Goal: Task Accomplishment & Management: Complete application form

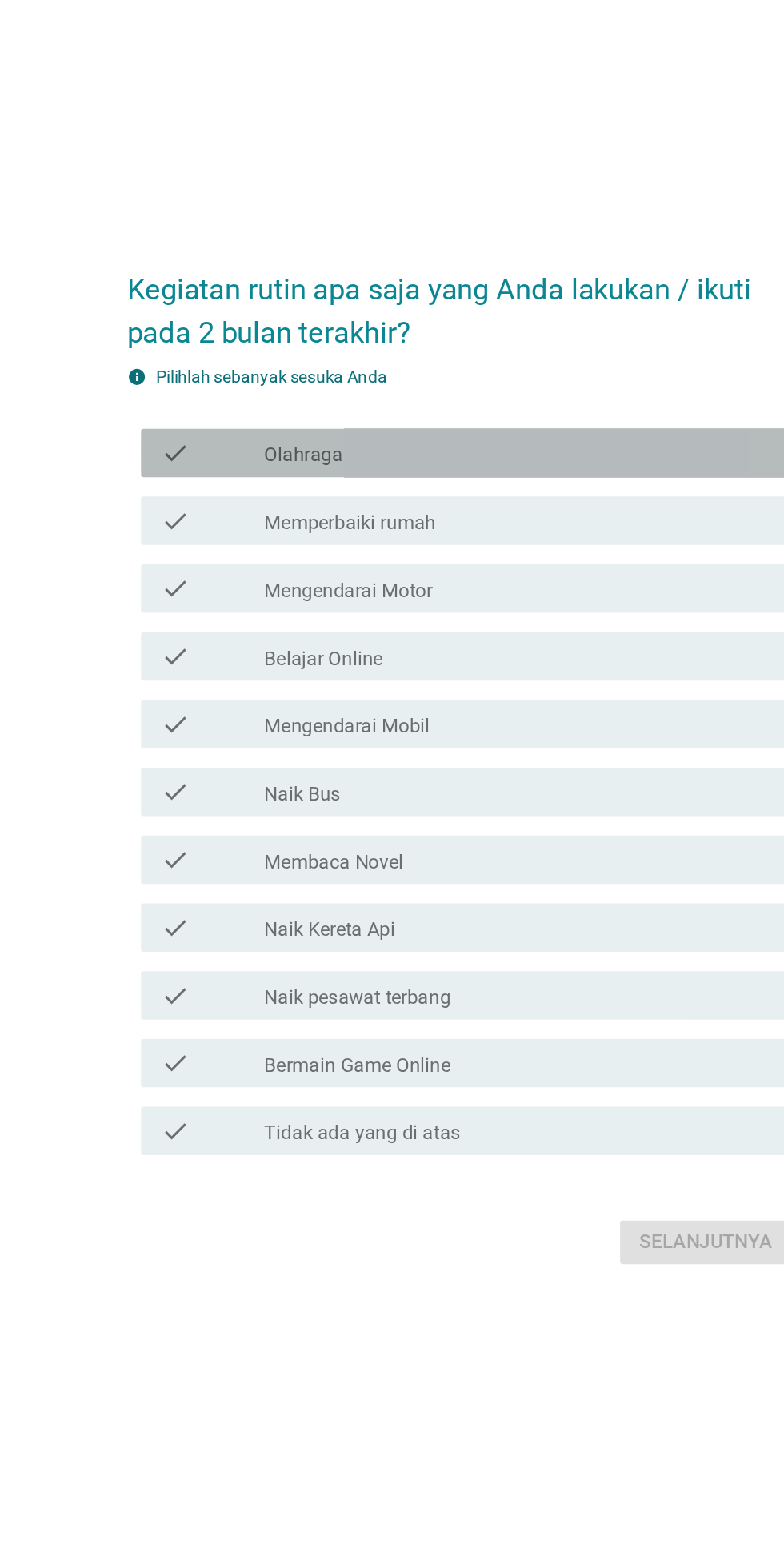
click at [238, 596] on div "check check_box_outline_blank Olahraga" at bounding box center [396, 579] width 436 height 32
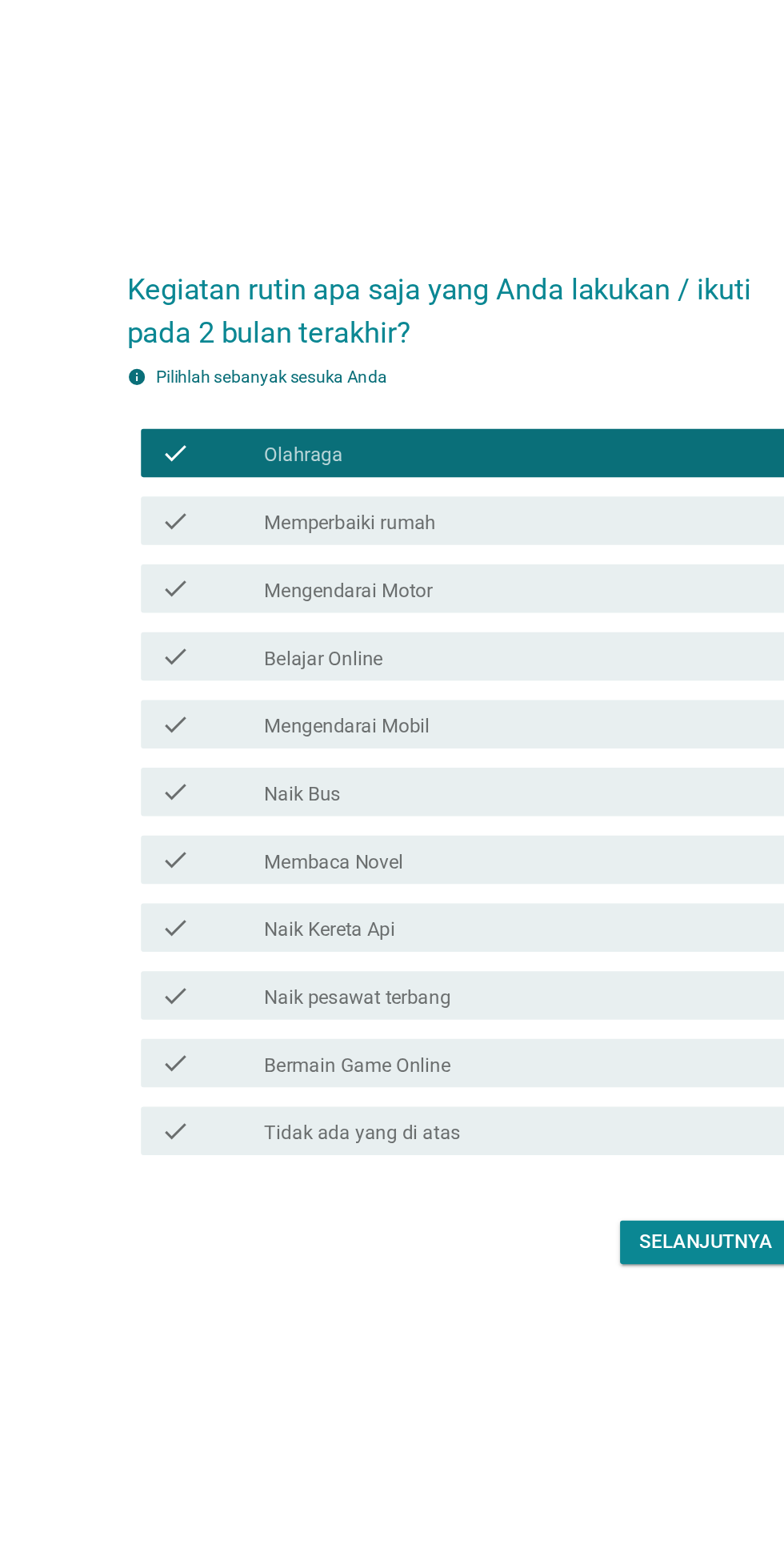
click at [262, 679] on label "Mengendarai Motor" at bounding box center [316, 671] width 111 height 16
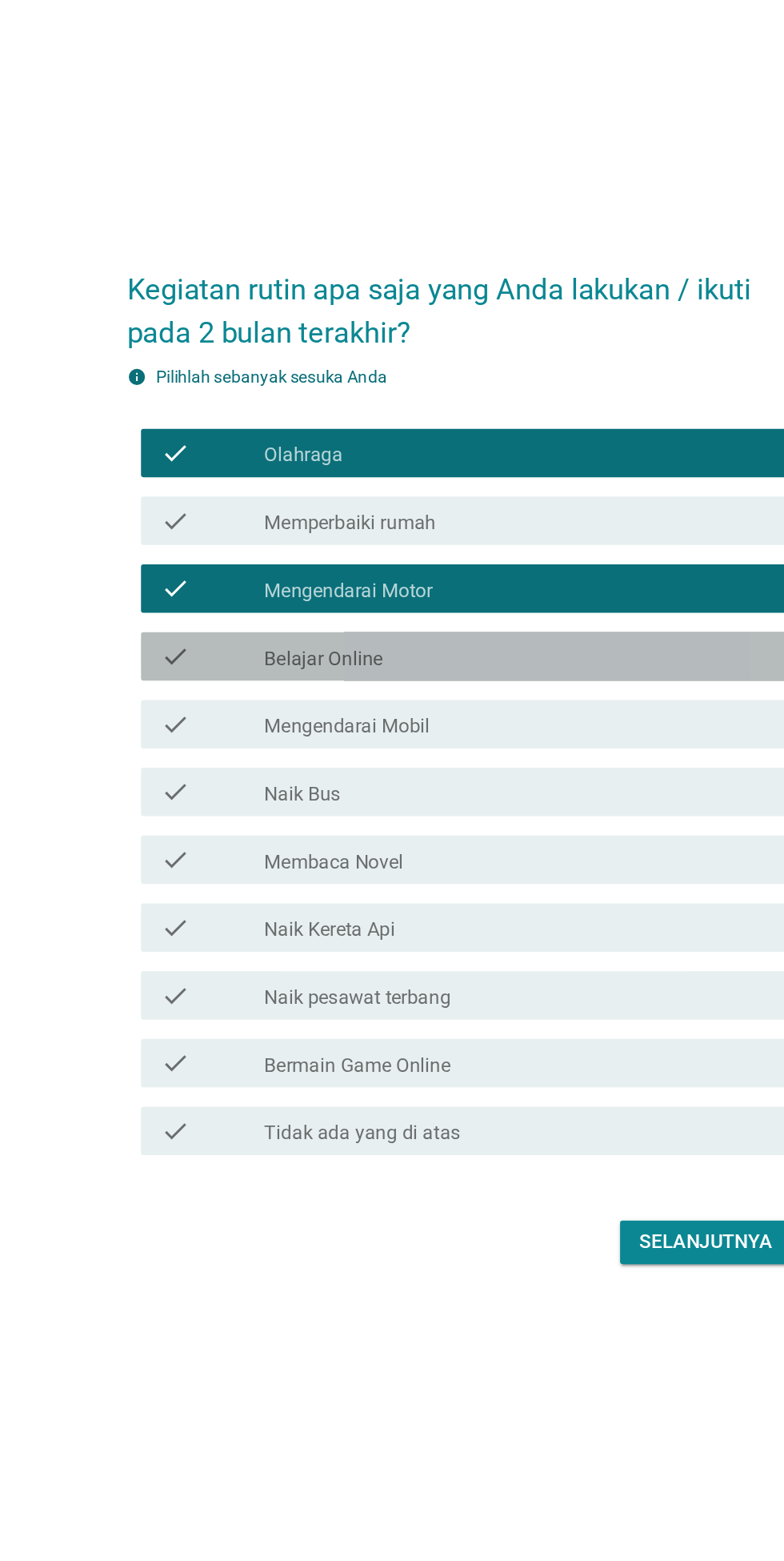
click at [265, 724] on label "Belajar Online" at bounding box center [300, 716] width 79 height 16
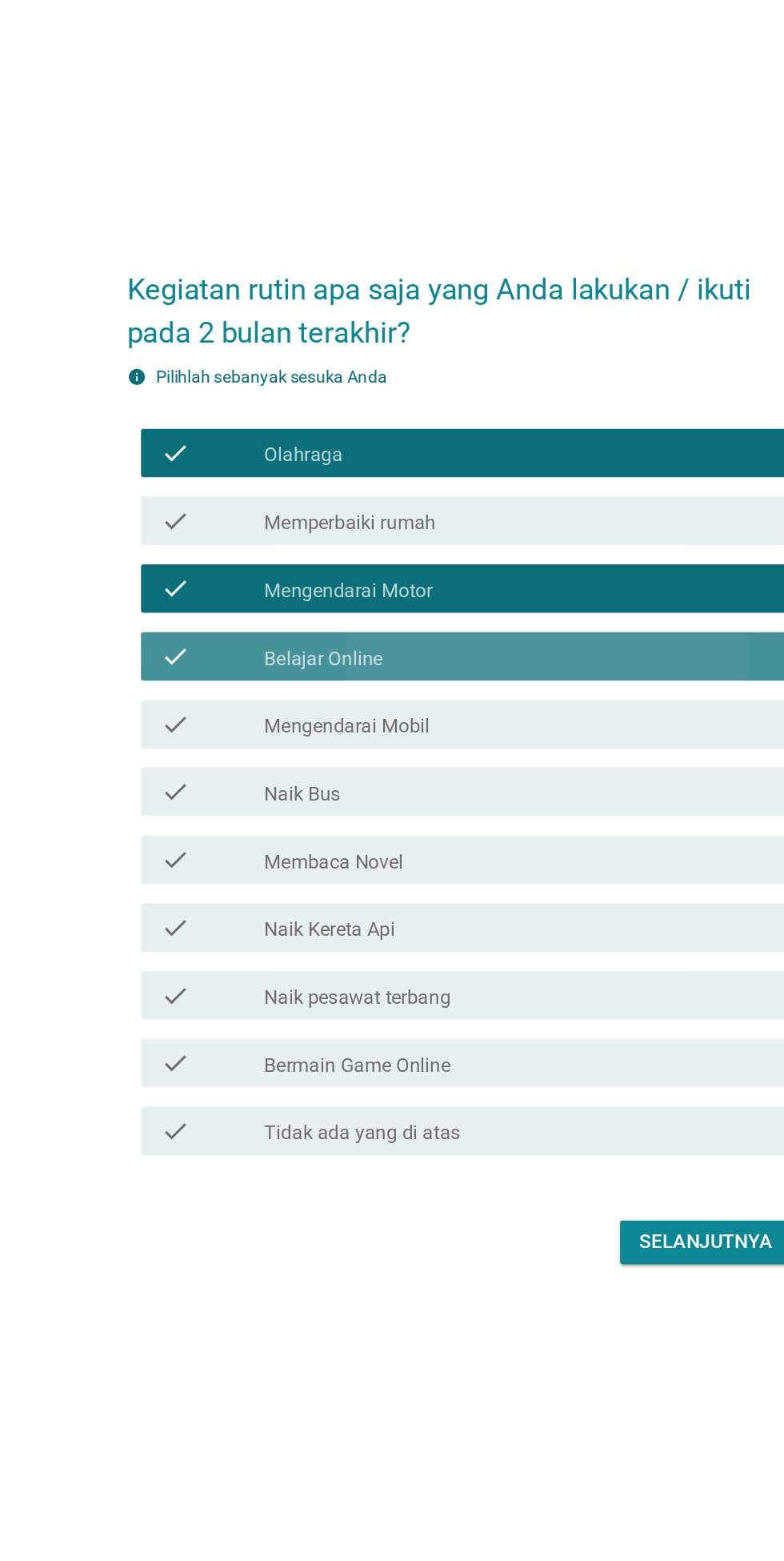
click at [261, 724] on label "Belajar Online" at bounding box center [300, 716] width 79 height 16
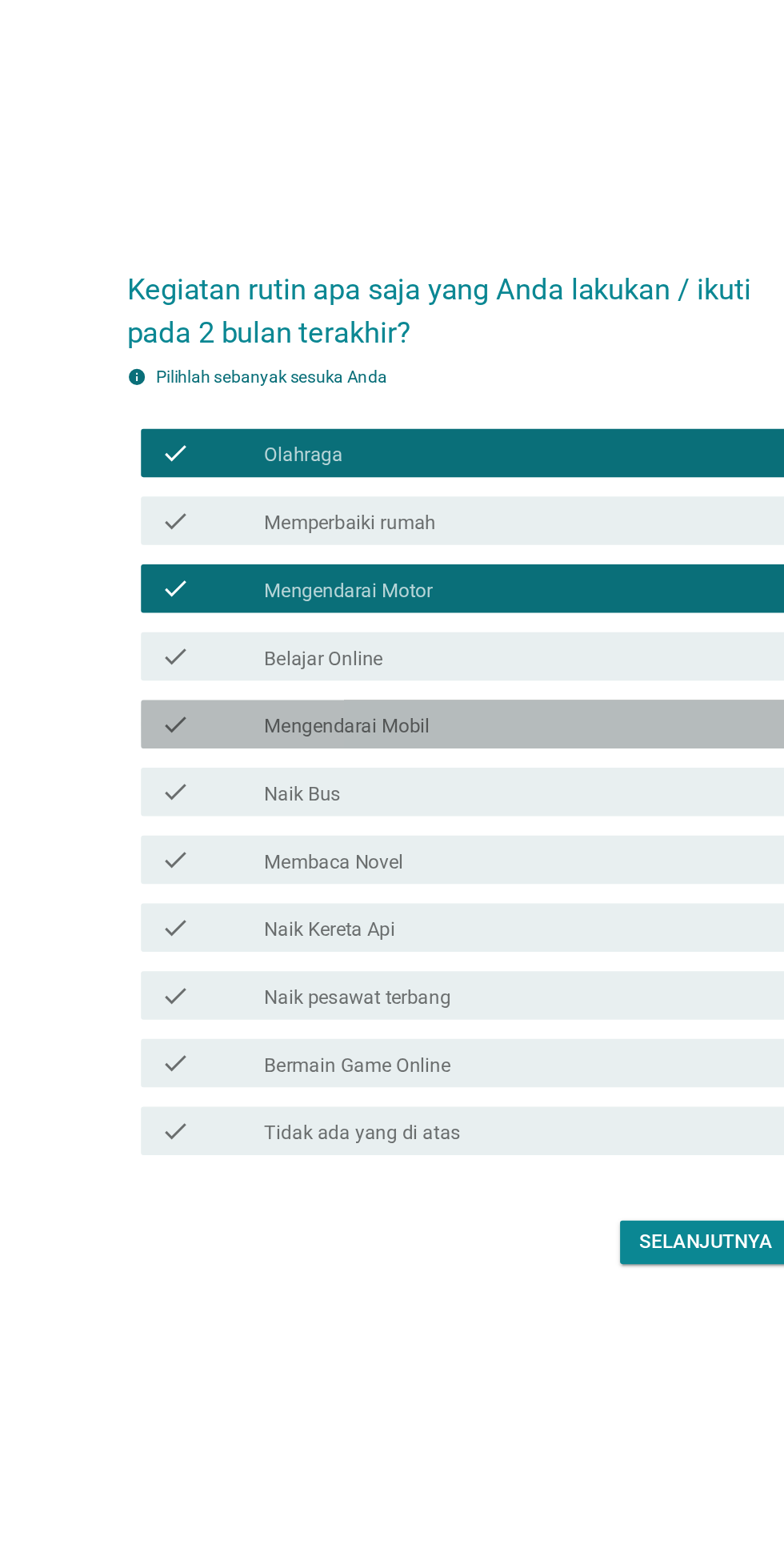
click at [263, 769] on label "Mengendarai Mobil" at bounding box center [315, 760] width 110 height 16
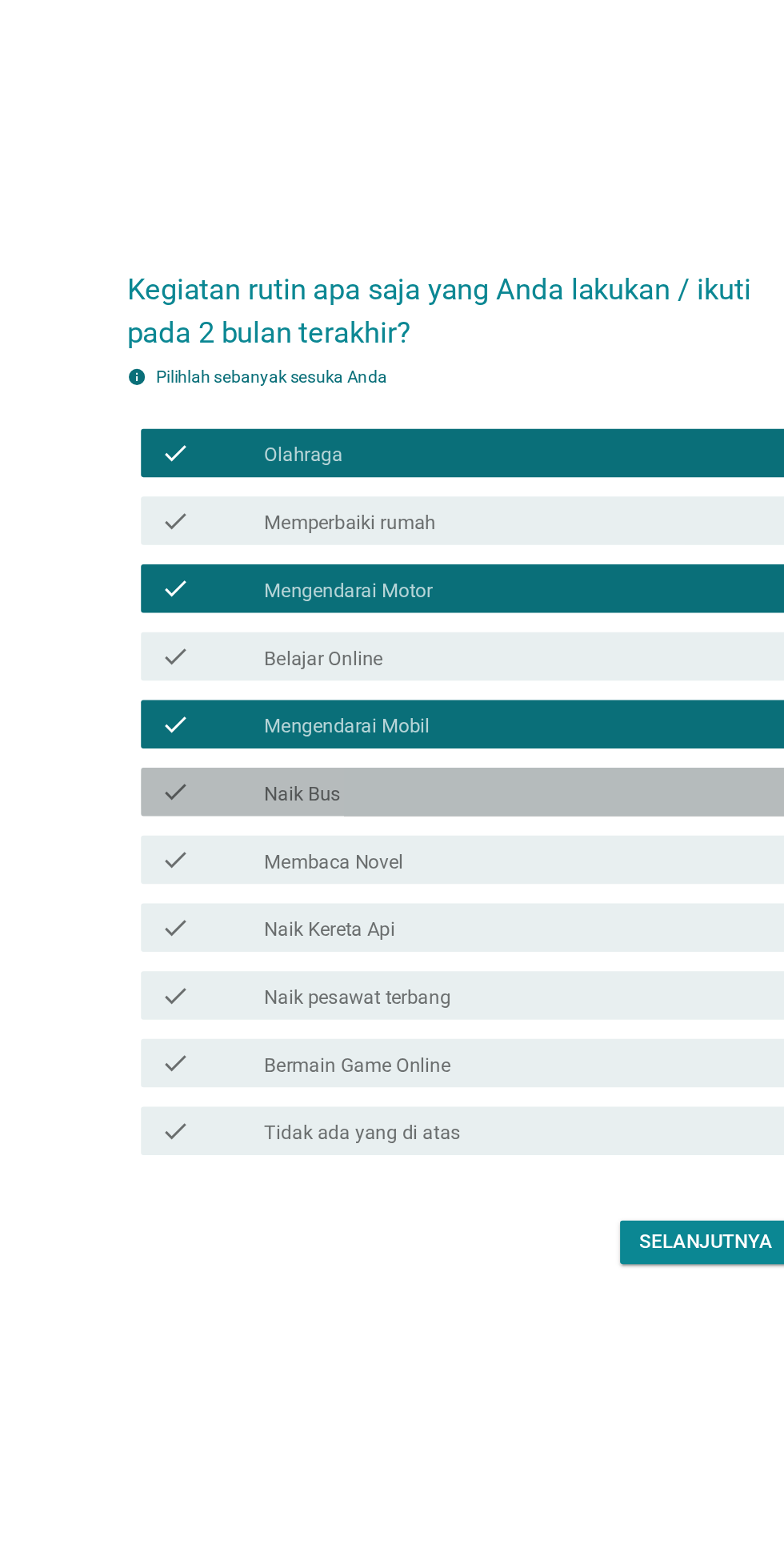
click at [261, 813] on label "Naik Bus" at bounding box center [285, 805] width 50 height 16
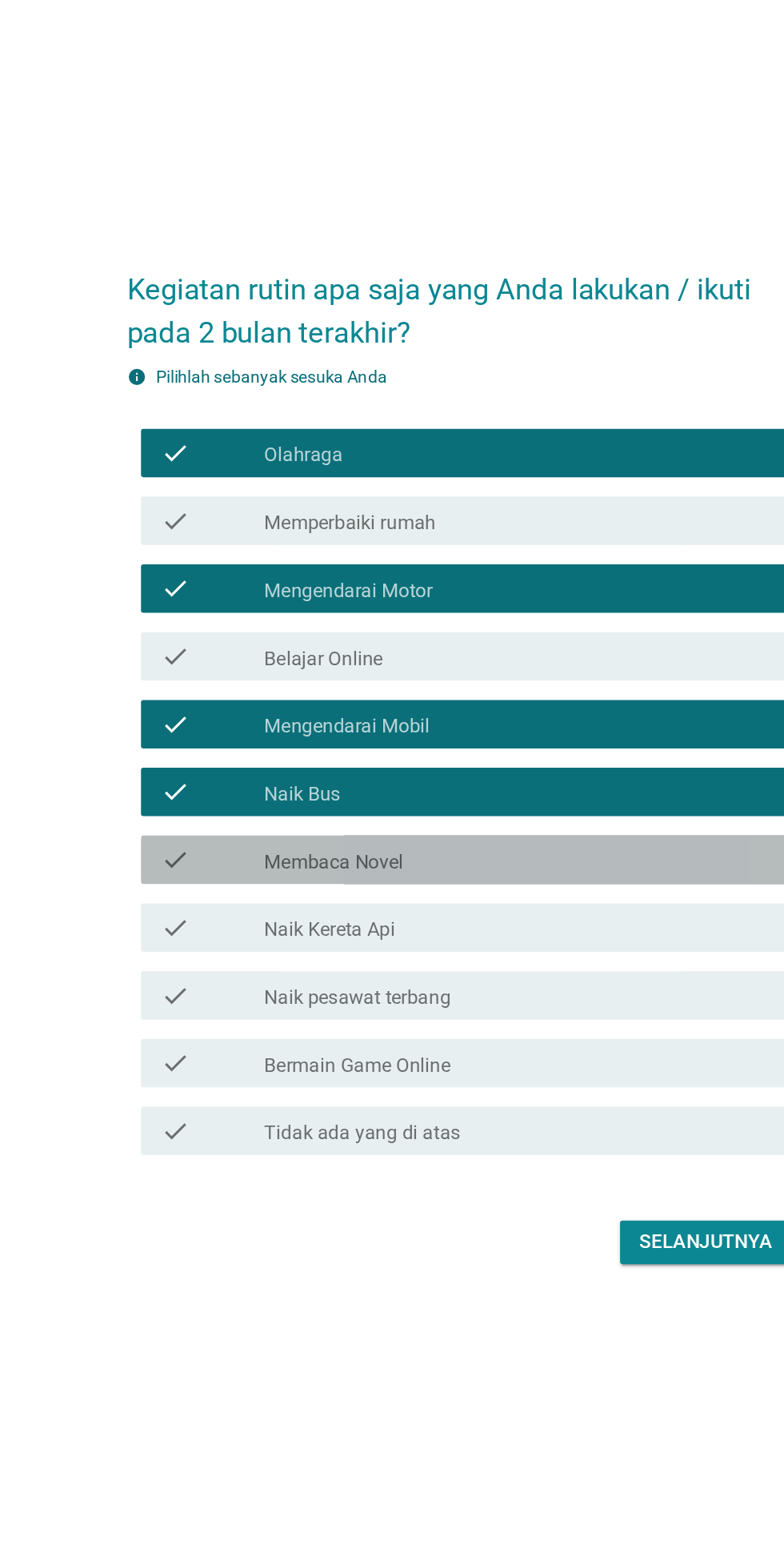
click at [238, 858] on div "check" at bounding box center [225, 848] width 69 height 19
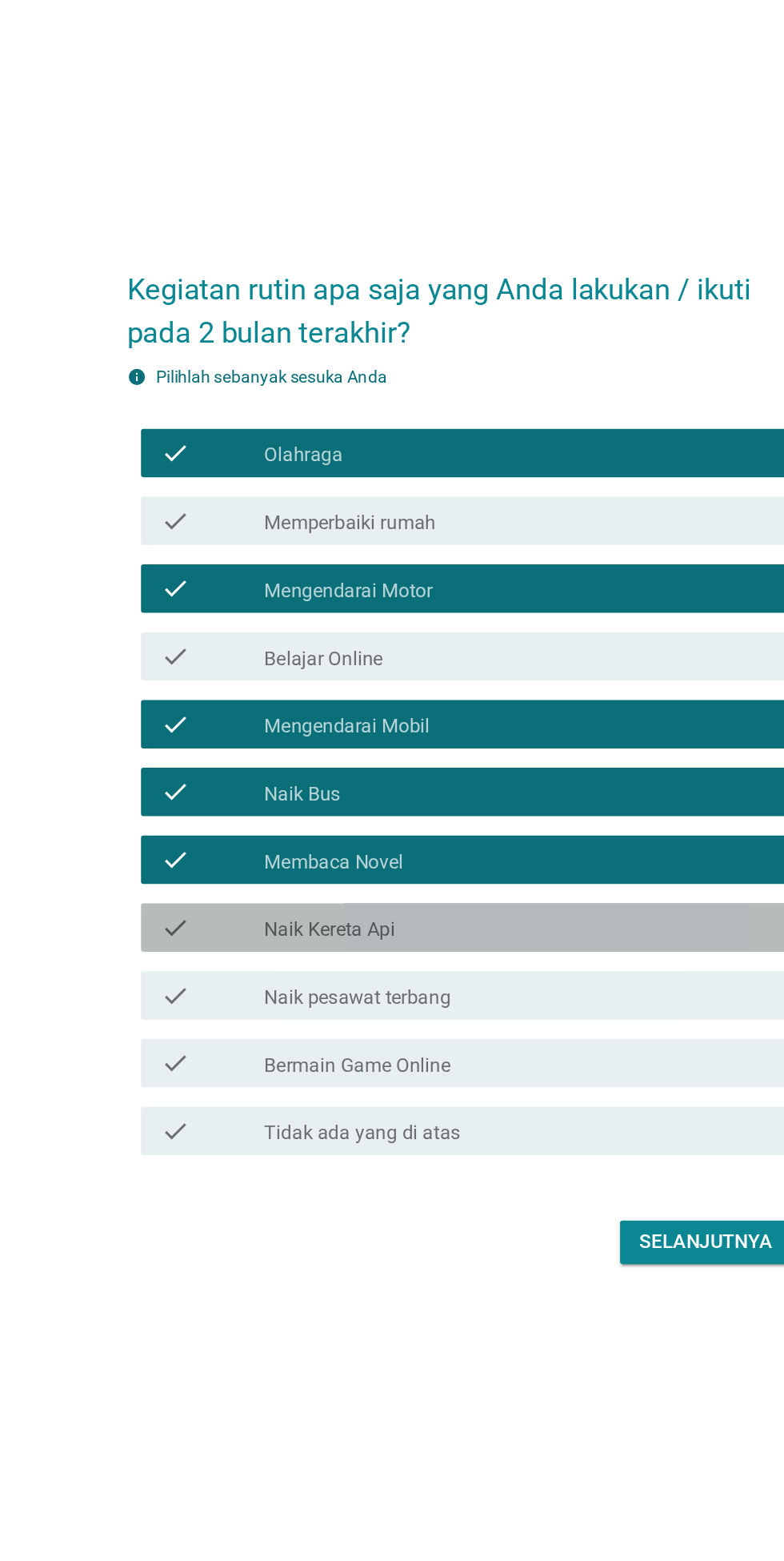
click at [261, 903] on label "Naik Kereta Api" at bounding box center [303, 895] width 87 height 16
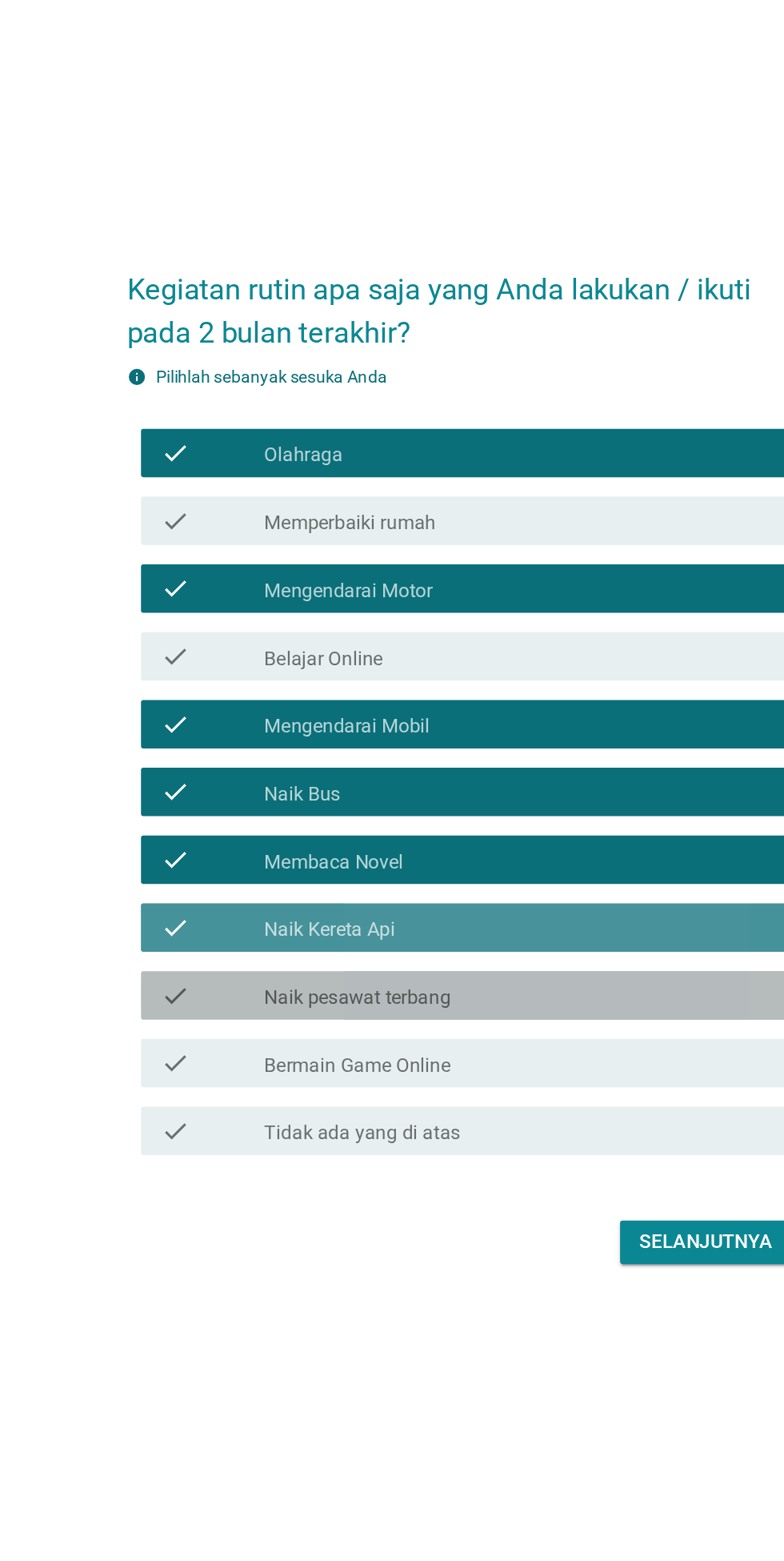
click at [223, 948] on div "check" at bounding box center [225, 938] width 69 height 19
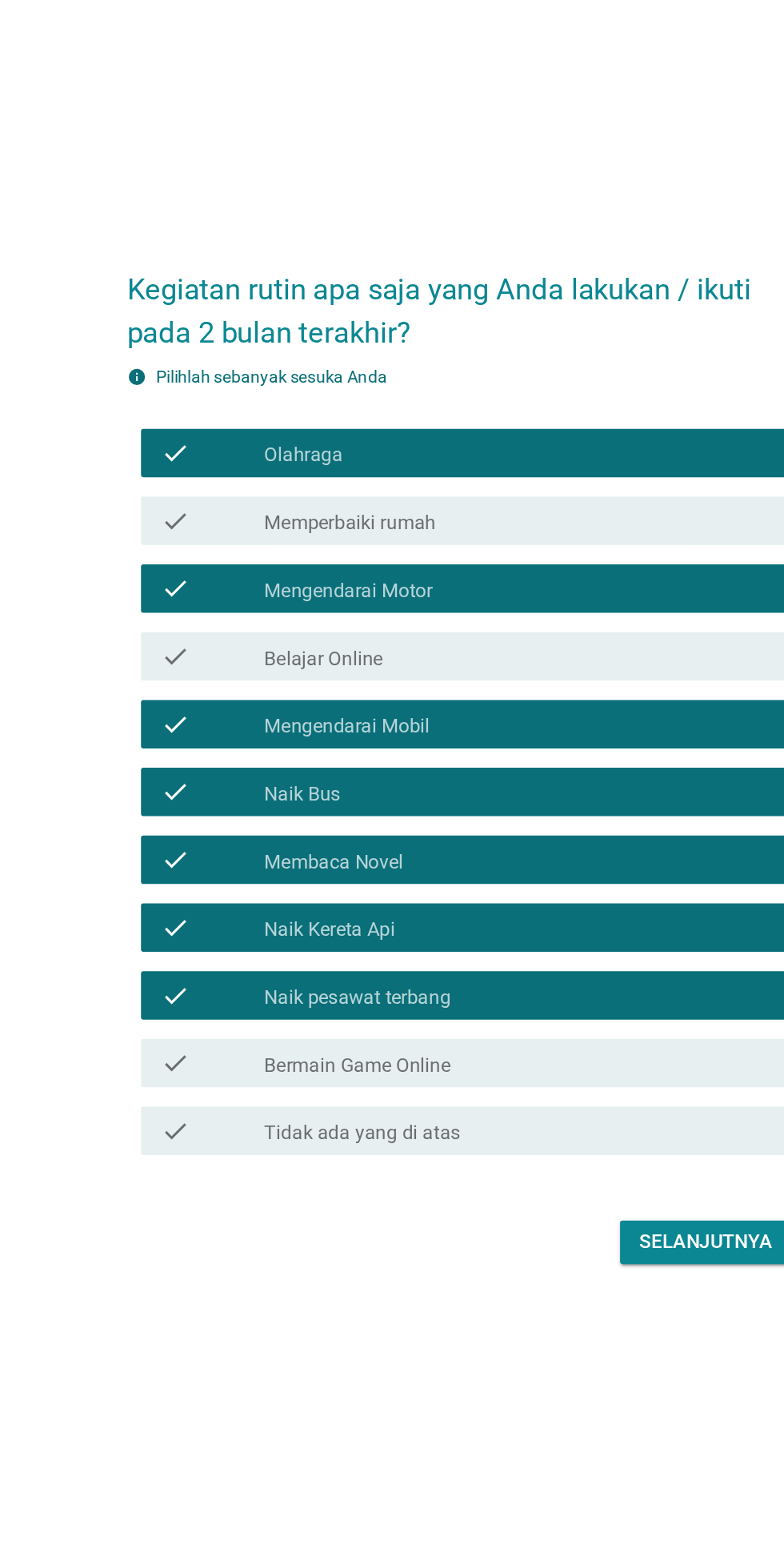
click at [220, 993] on div "check" at bounding box center [225, 982] width 69 height 19
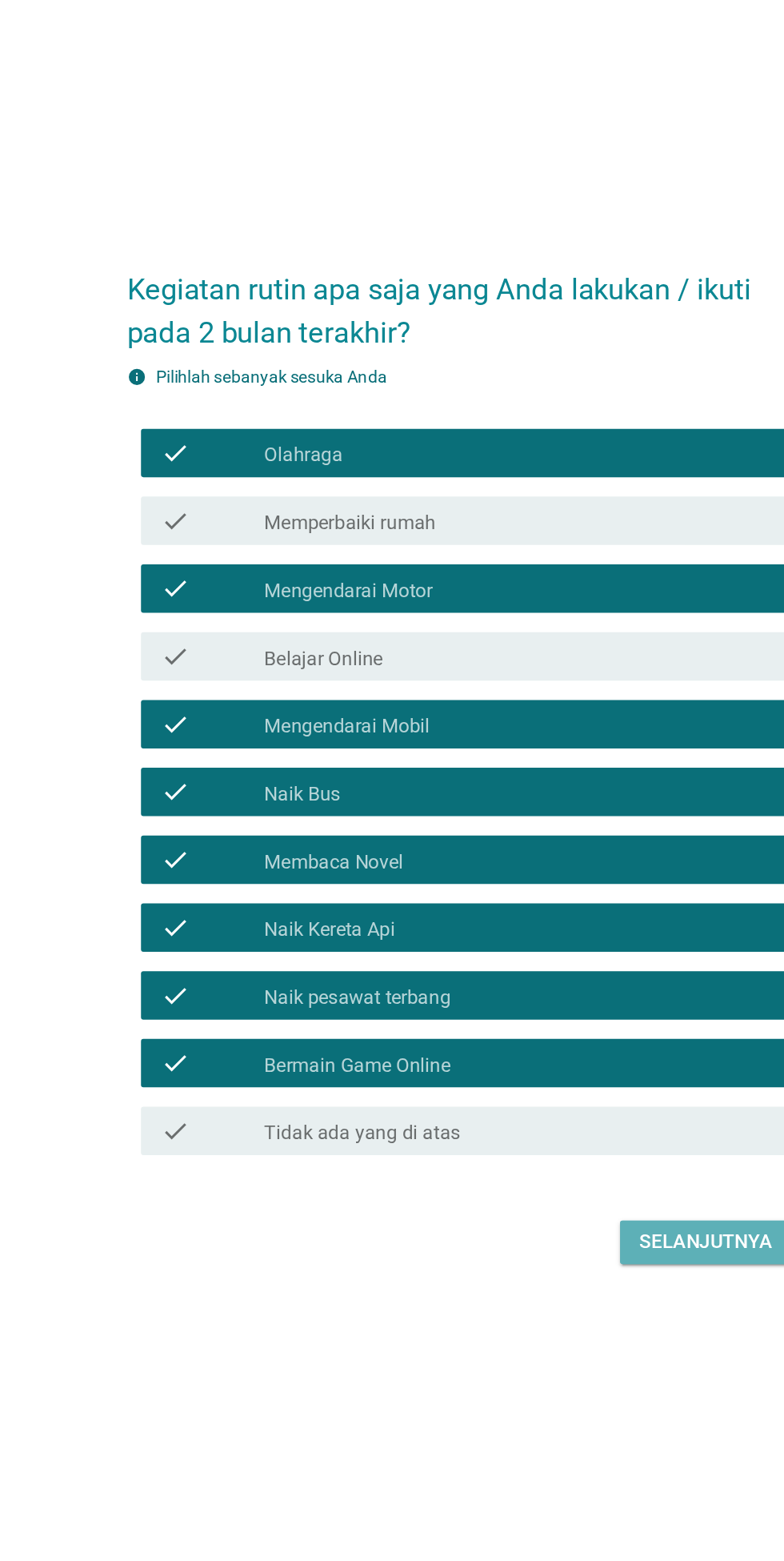
click at [532, 1116] on button "Selanjutnya" at bounding box center [552, 1101] width 113 height 29
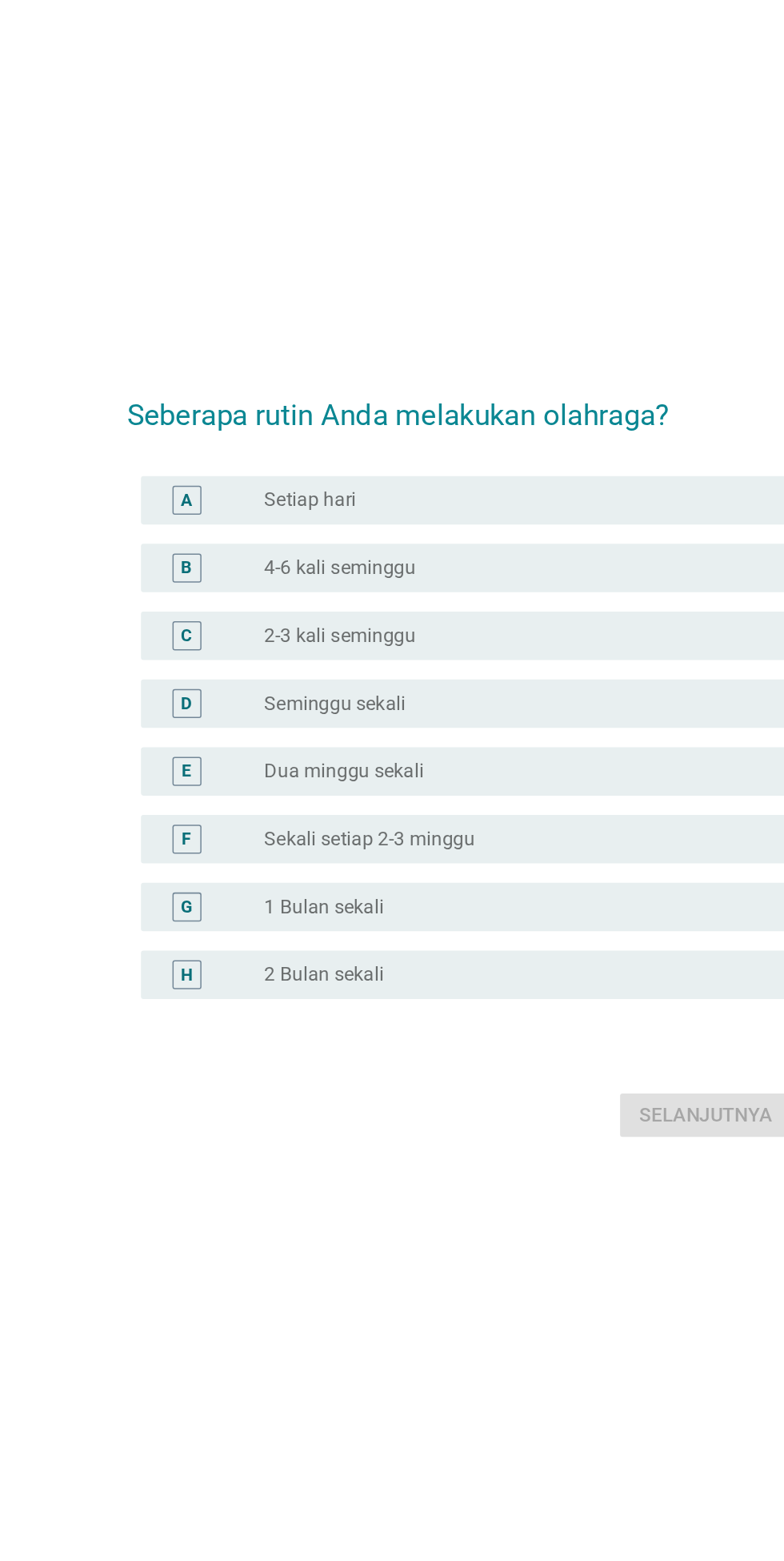
scroll to position [83, 0]
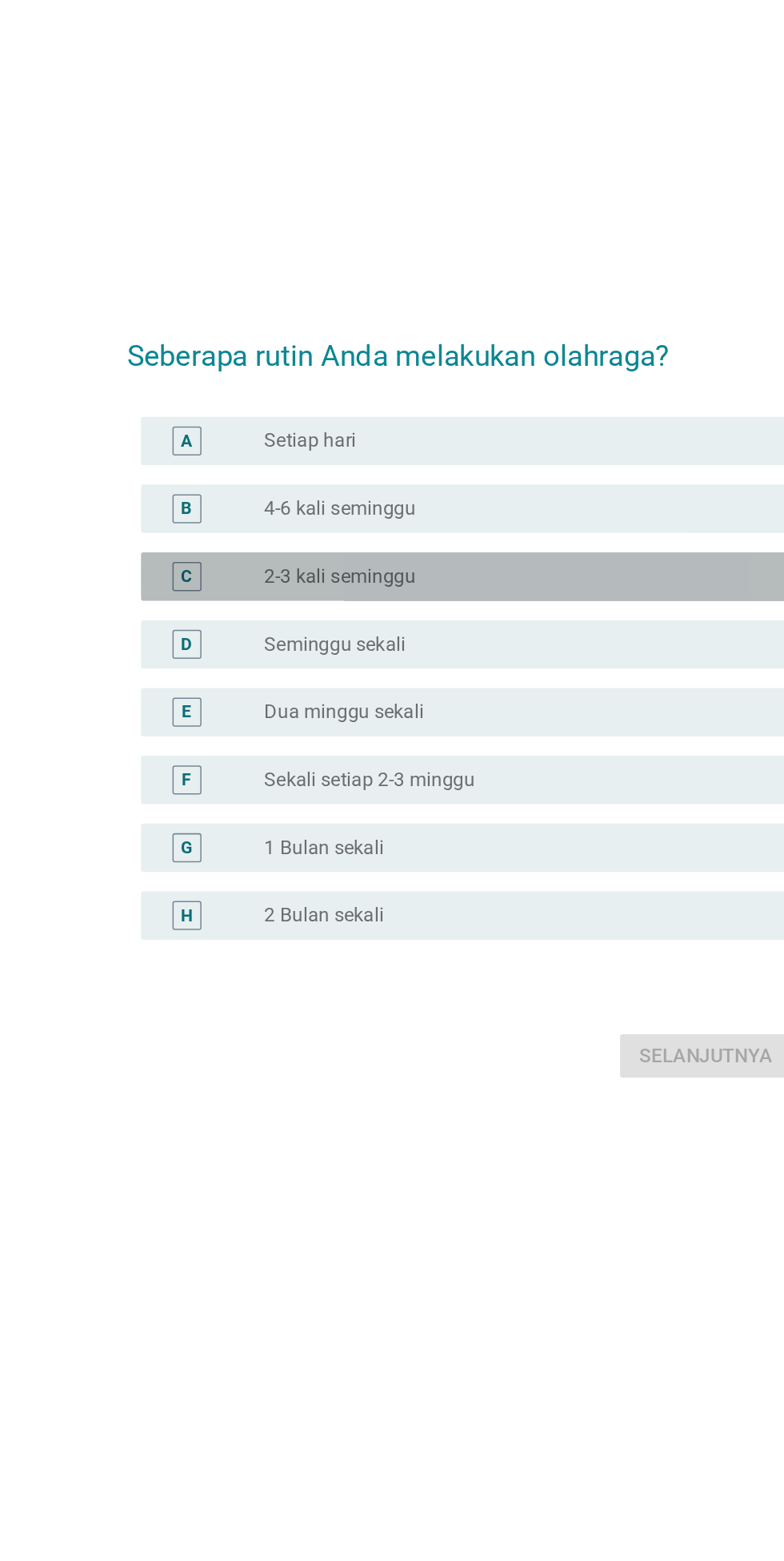
click at [222, 677] on div "C radio_button_unchecked 2-3 kali seminggu" at bounding box center [396, 661] width 436 height 32
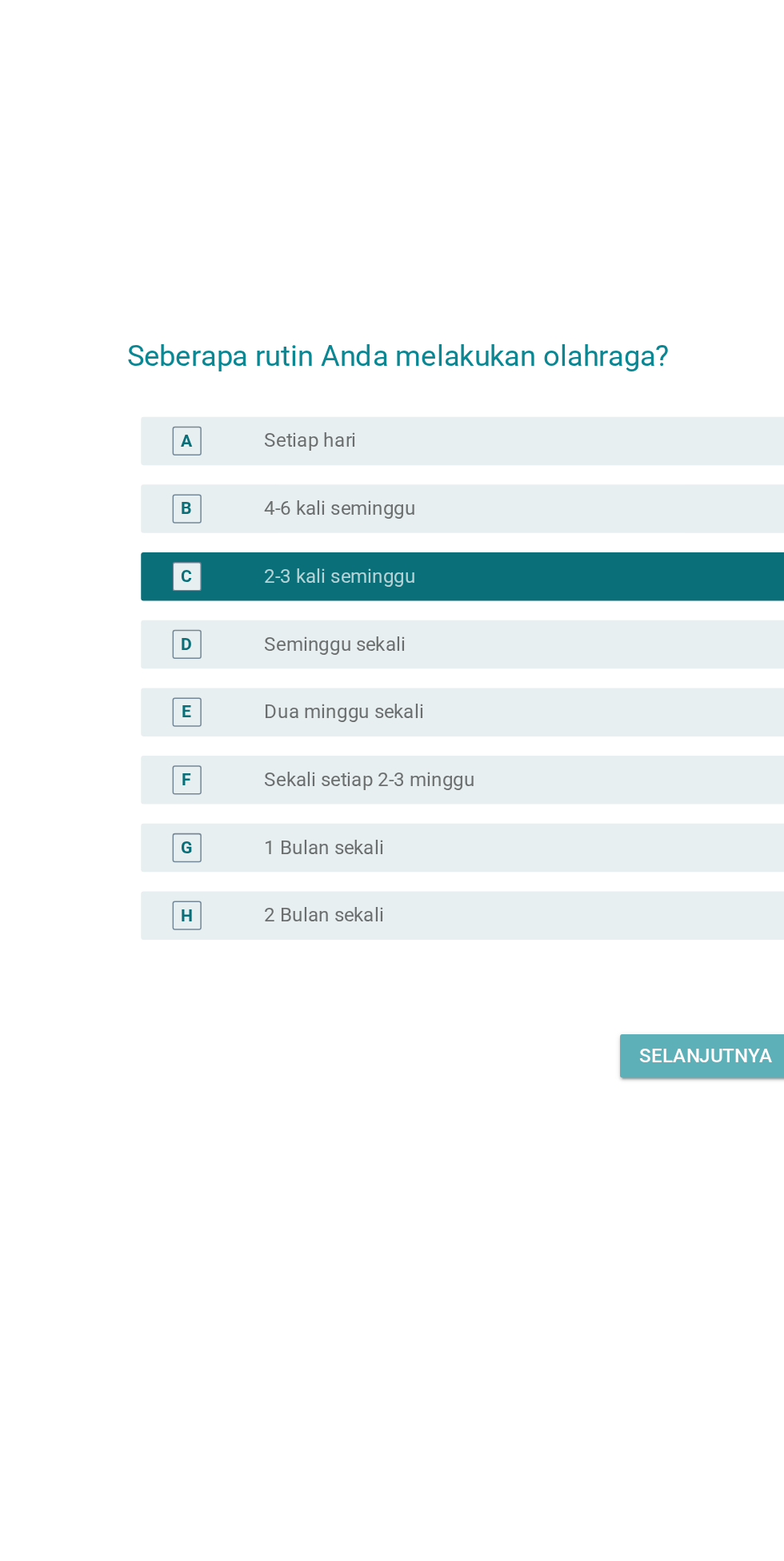
click at [532, 988] on div "Selanjutnya" at bounding box center [552, 978] width 88 height 19
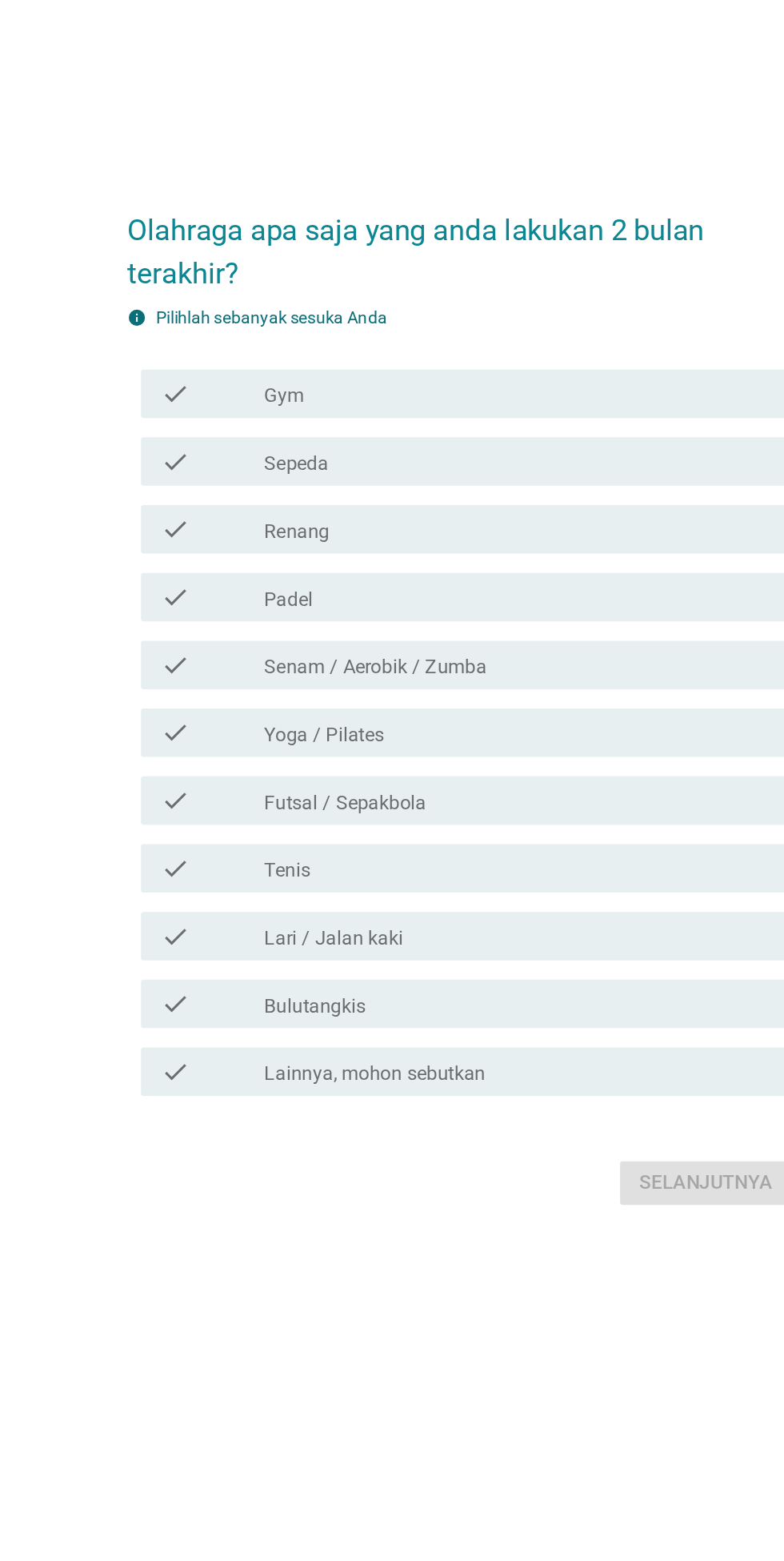
scroll to position [0, 0]
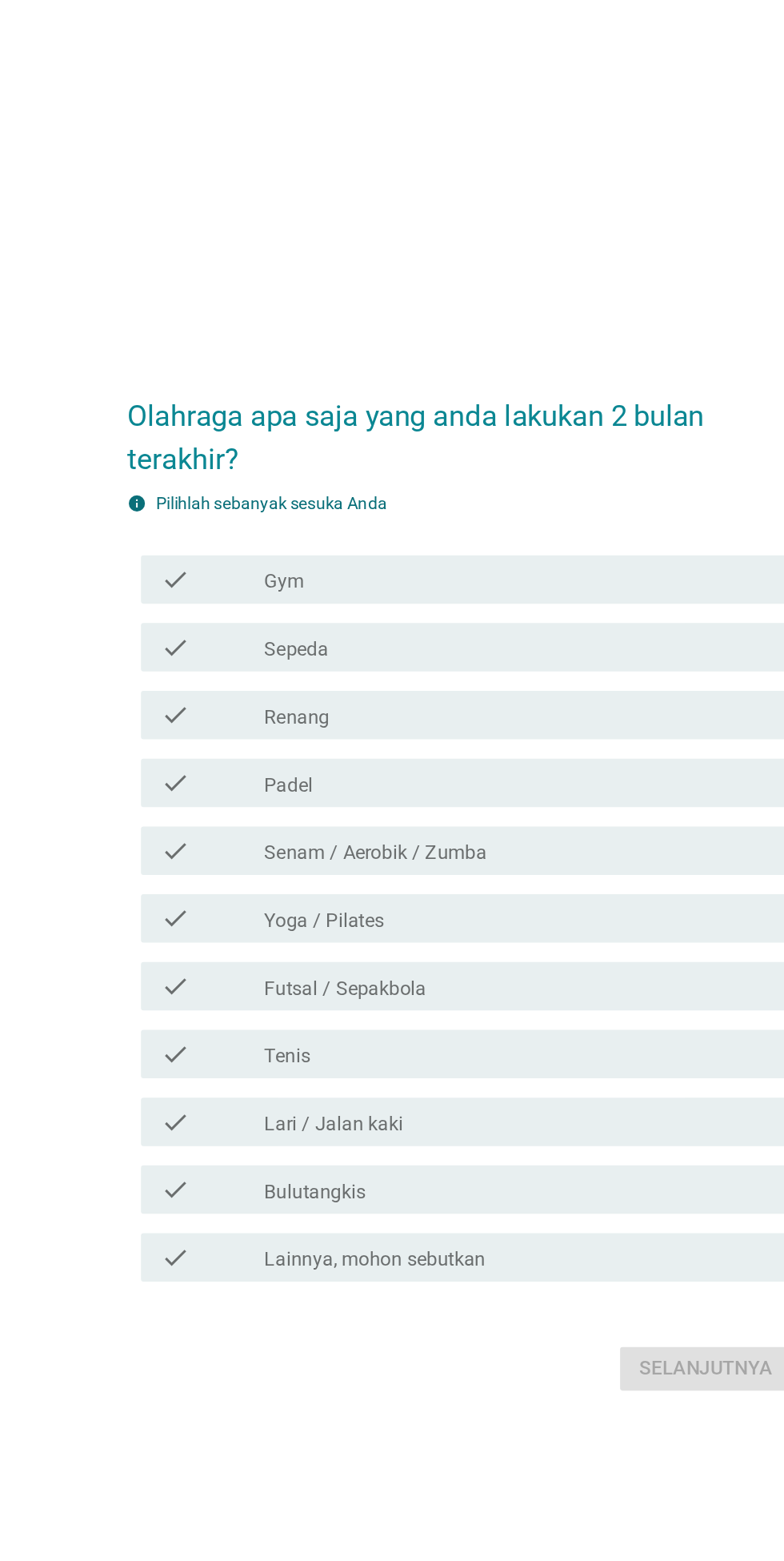
click at [215, 589] on div "check" at bounding box center [225, 579] width 69 height 19
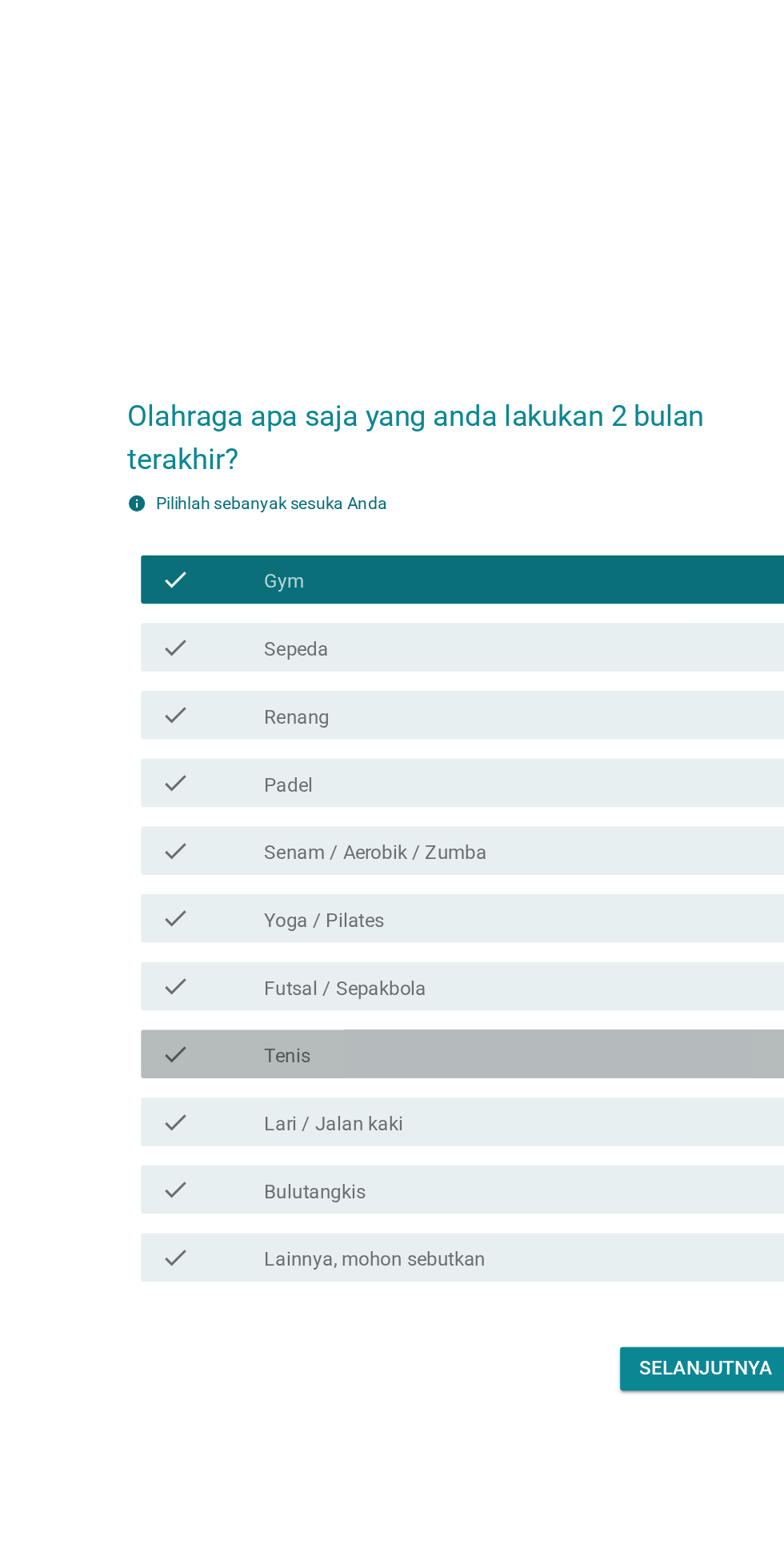
click at [185, 909] on div "check check_box_outline_blank Tenis" at bounding box center [396, 893] width 436 height 32
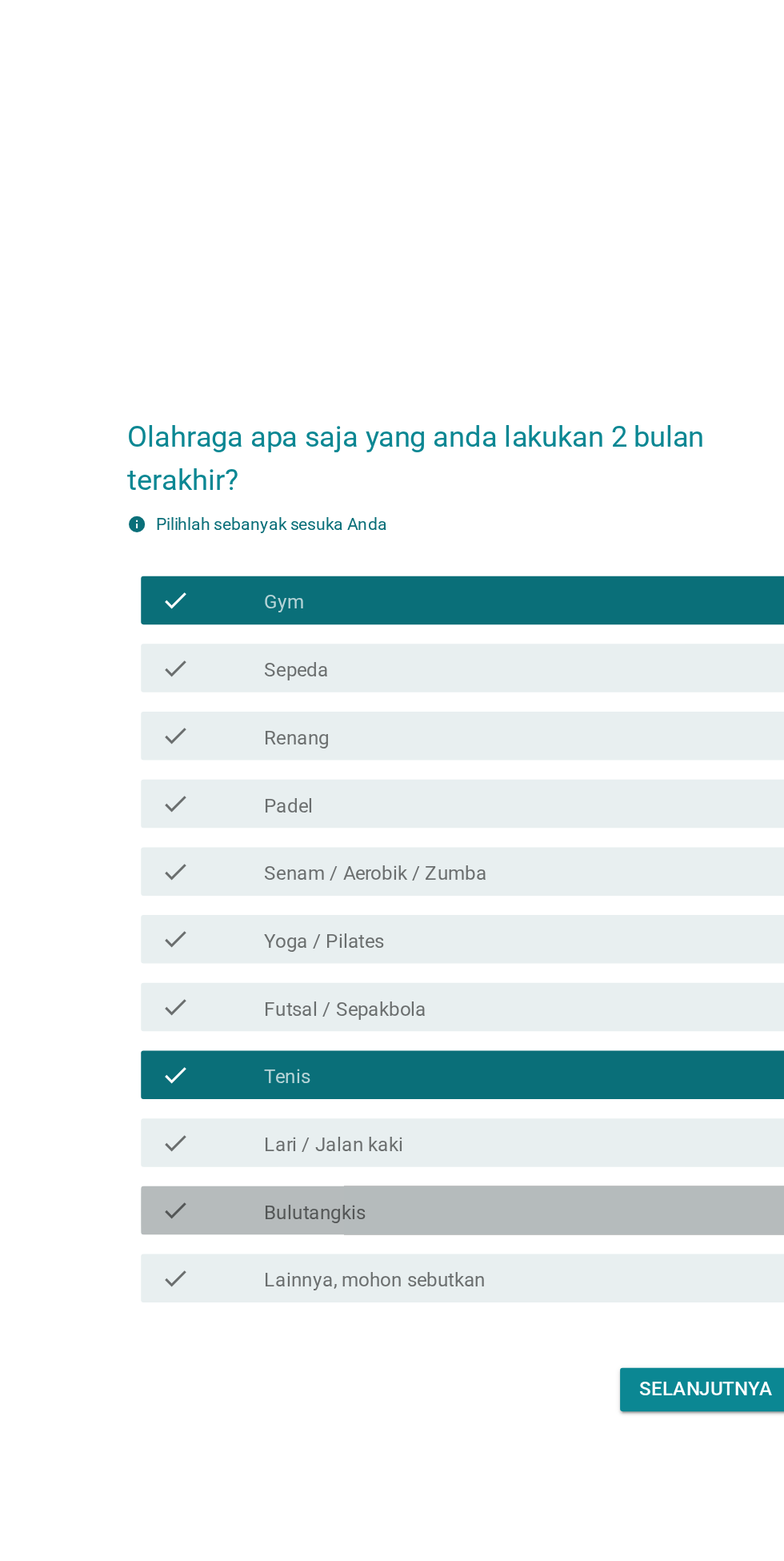
click at [192, 993] on icon "check" at bounding box center [200, 982] width 19 height 19
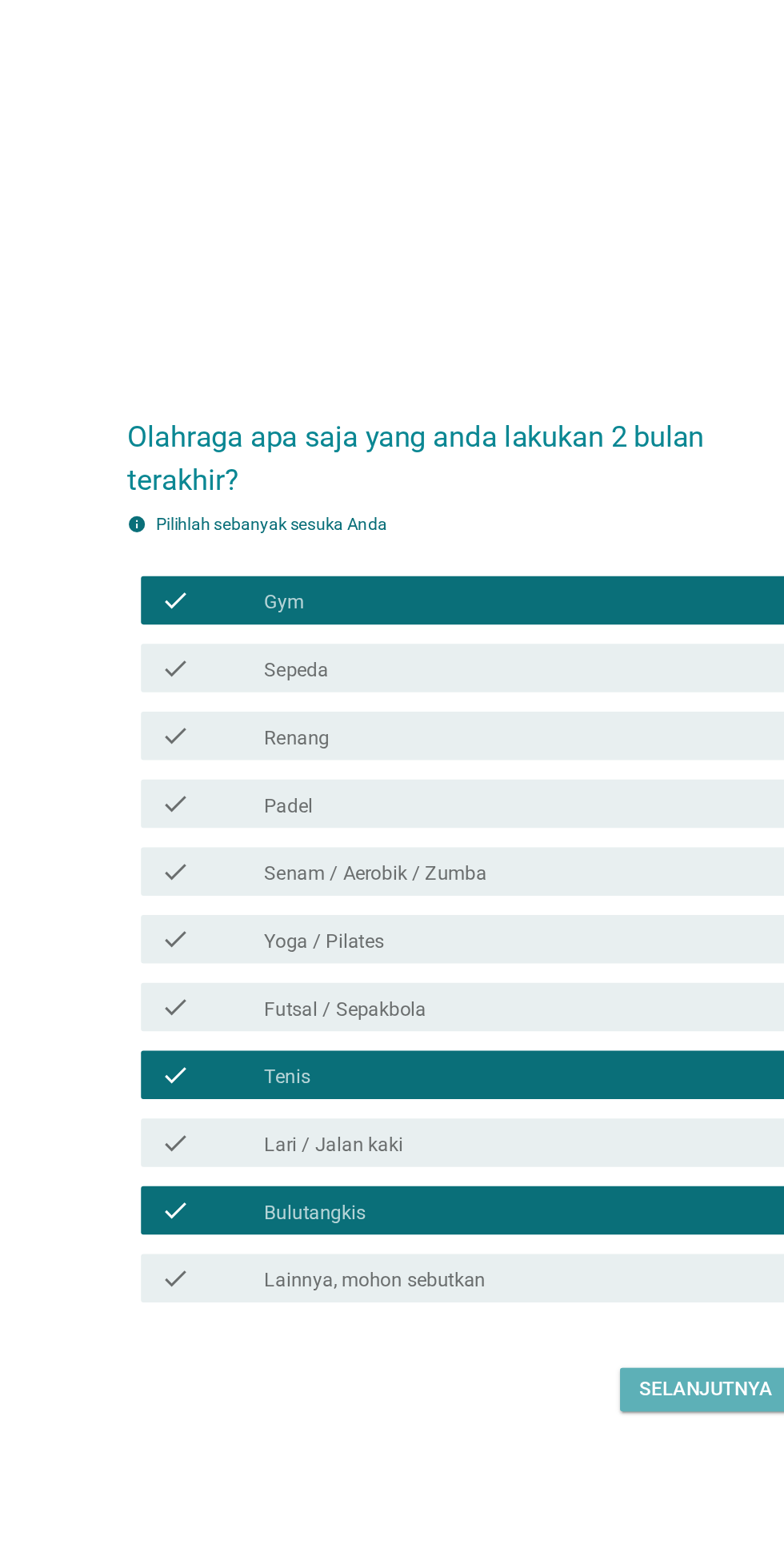
click at [503, 1116] on button "Selanjutnya" at bounding box center [552, 1101] width 113 height 29
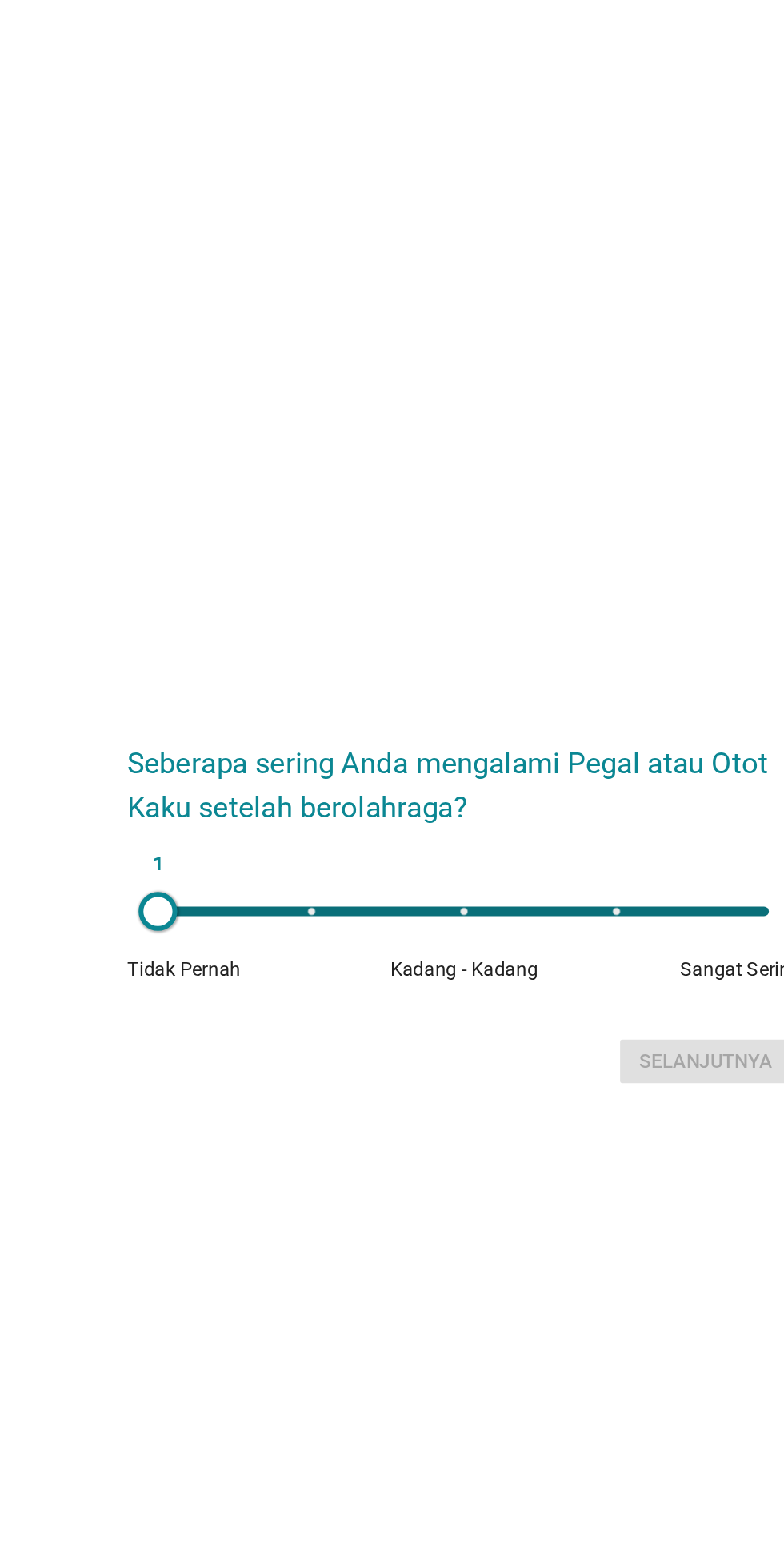
scroll to position [23, 0]
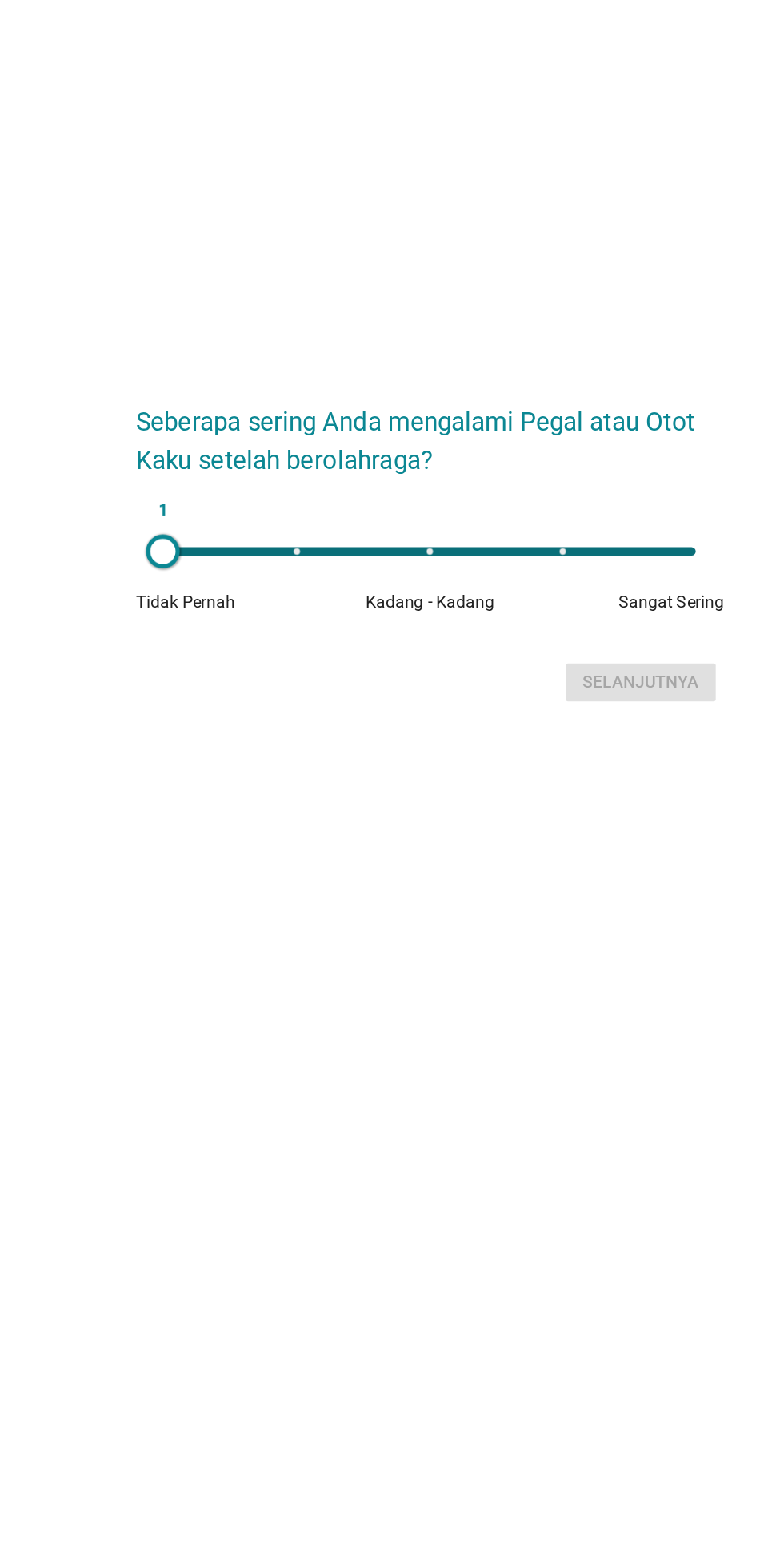
click at [493, 766] on div "1" at bounding box center [392, 762] width 404 height 6
click at [397, 766] on div "4" at bounding box center [392, 762] width 404 height 6
click at [502, 766] on div "3" at bounding box center [392, 762] width 404 height 6
type input "4"
click at [512, 872] on div "Selanjutnya" at bounding box center [552, 862] width 88 height 19
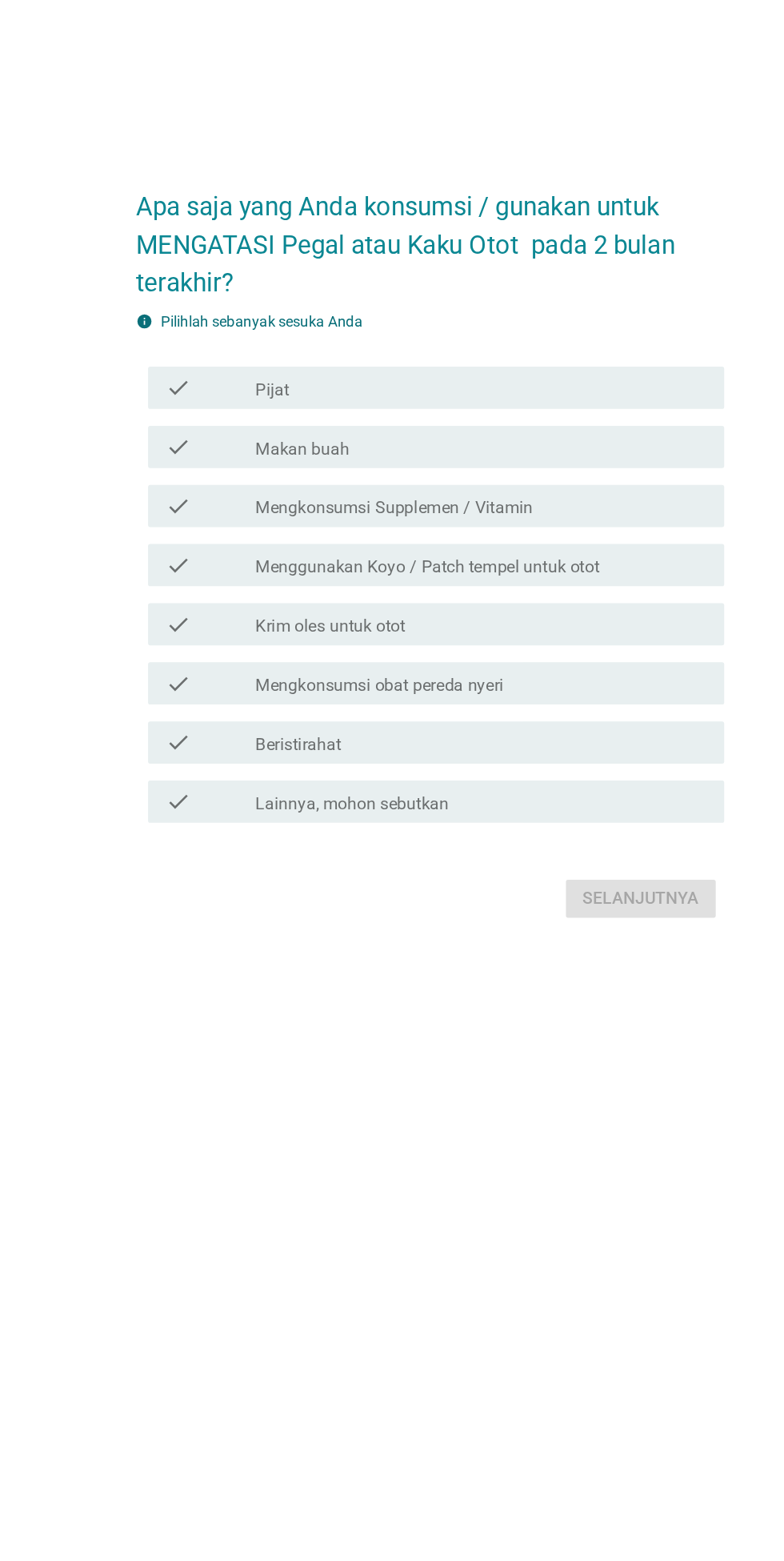
scroll to position [0, 0]
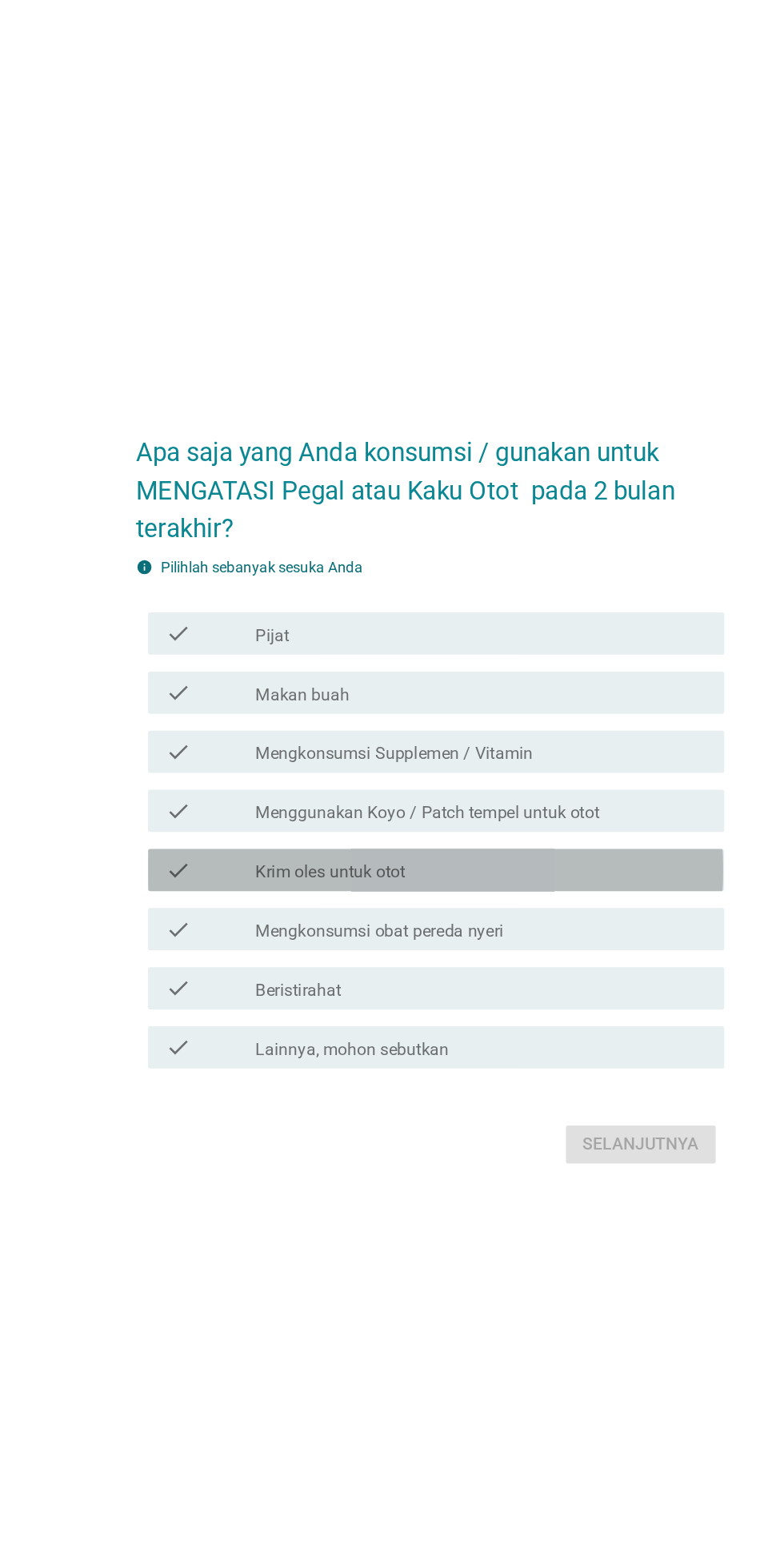
click at [262, 850] on label "Krim oles untuk otot" at bounding box center [317, 843] width 113 height 16
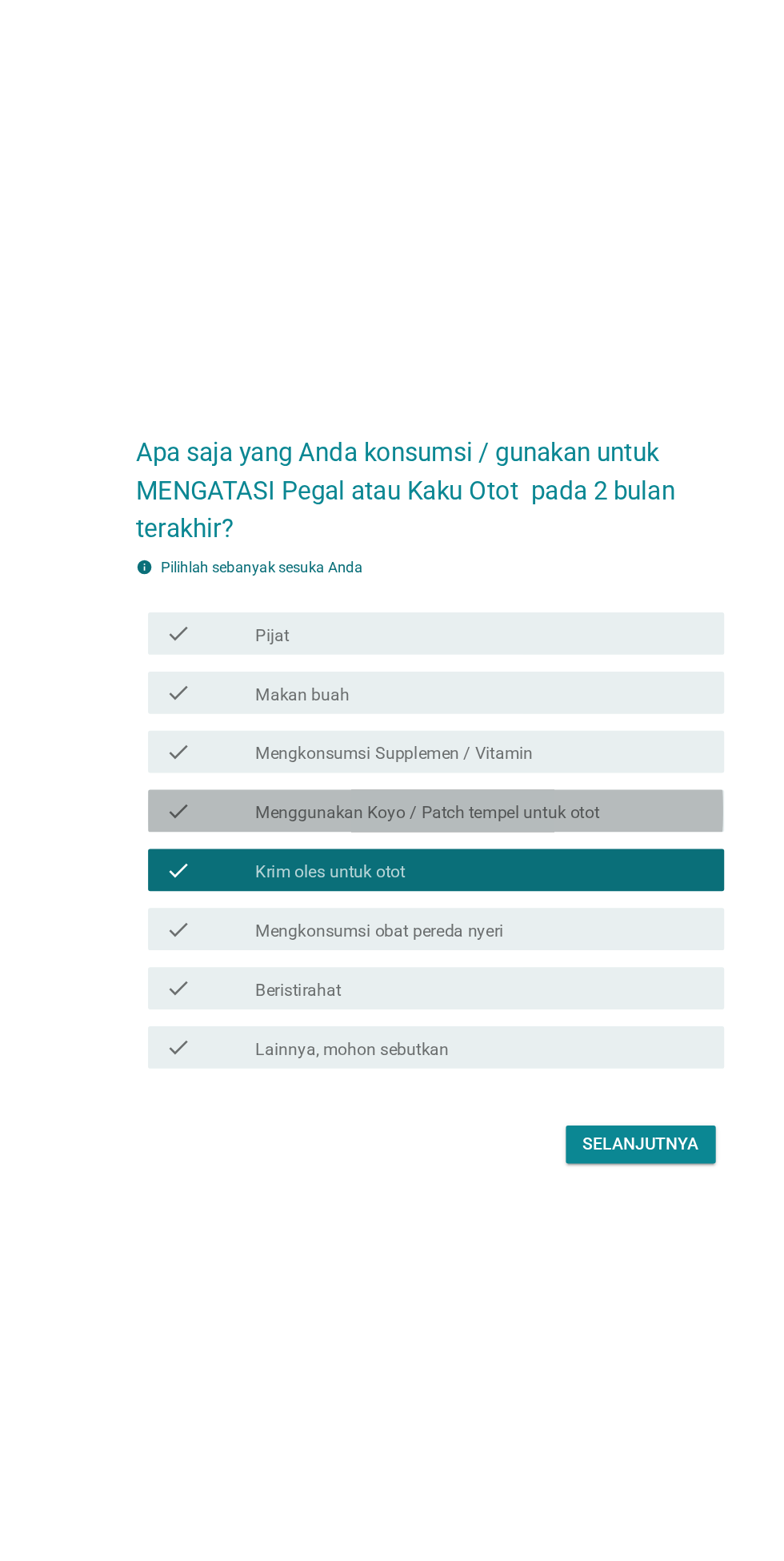
click at [203, 805] on icon "check" at bounding box center [200, 795] width 19 height 19
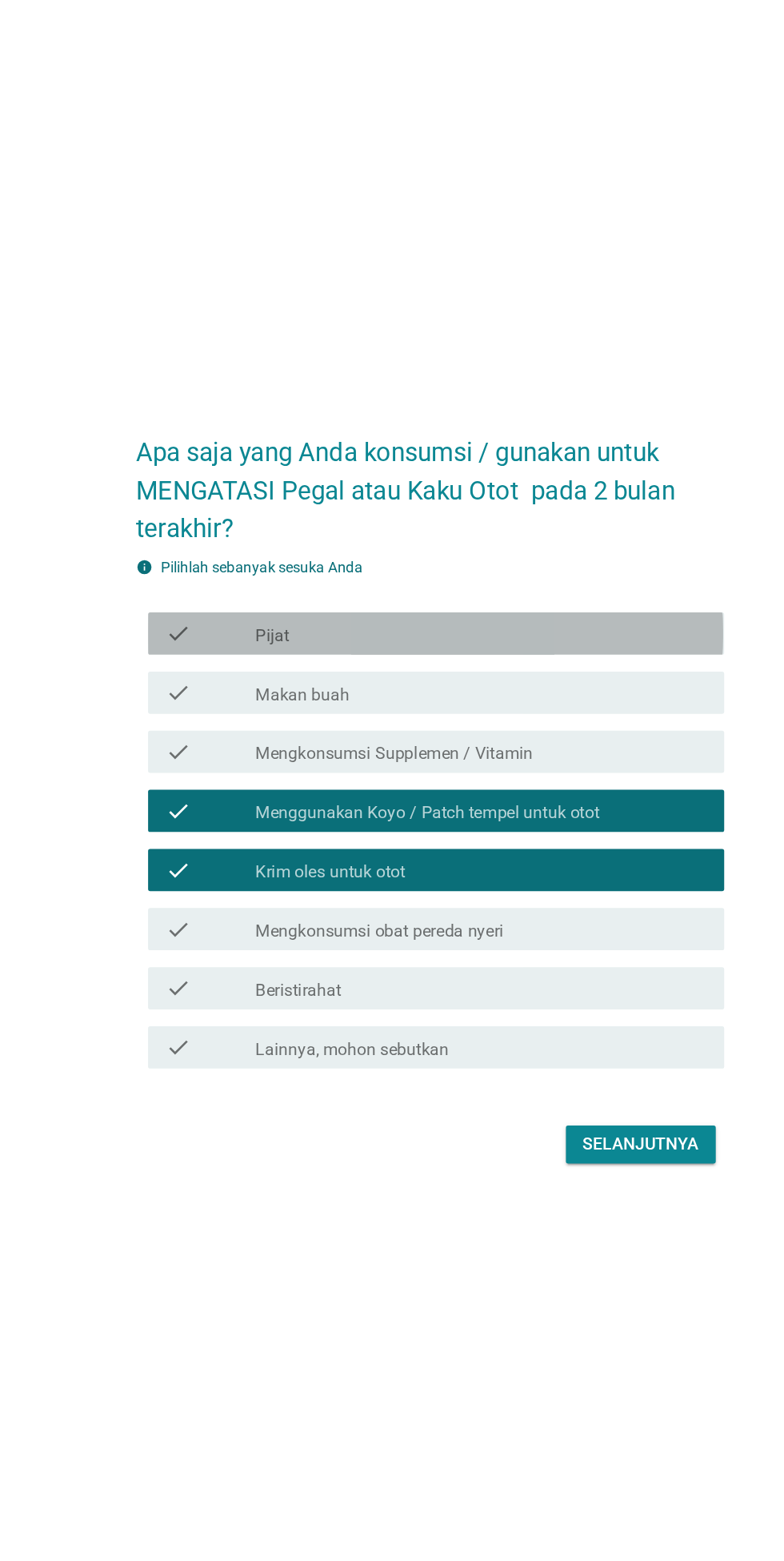
click at [200, 671] on icon "check" at bounding box center [200, 661] width 19 height 19
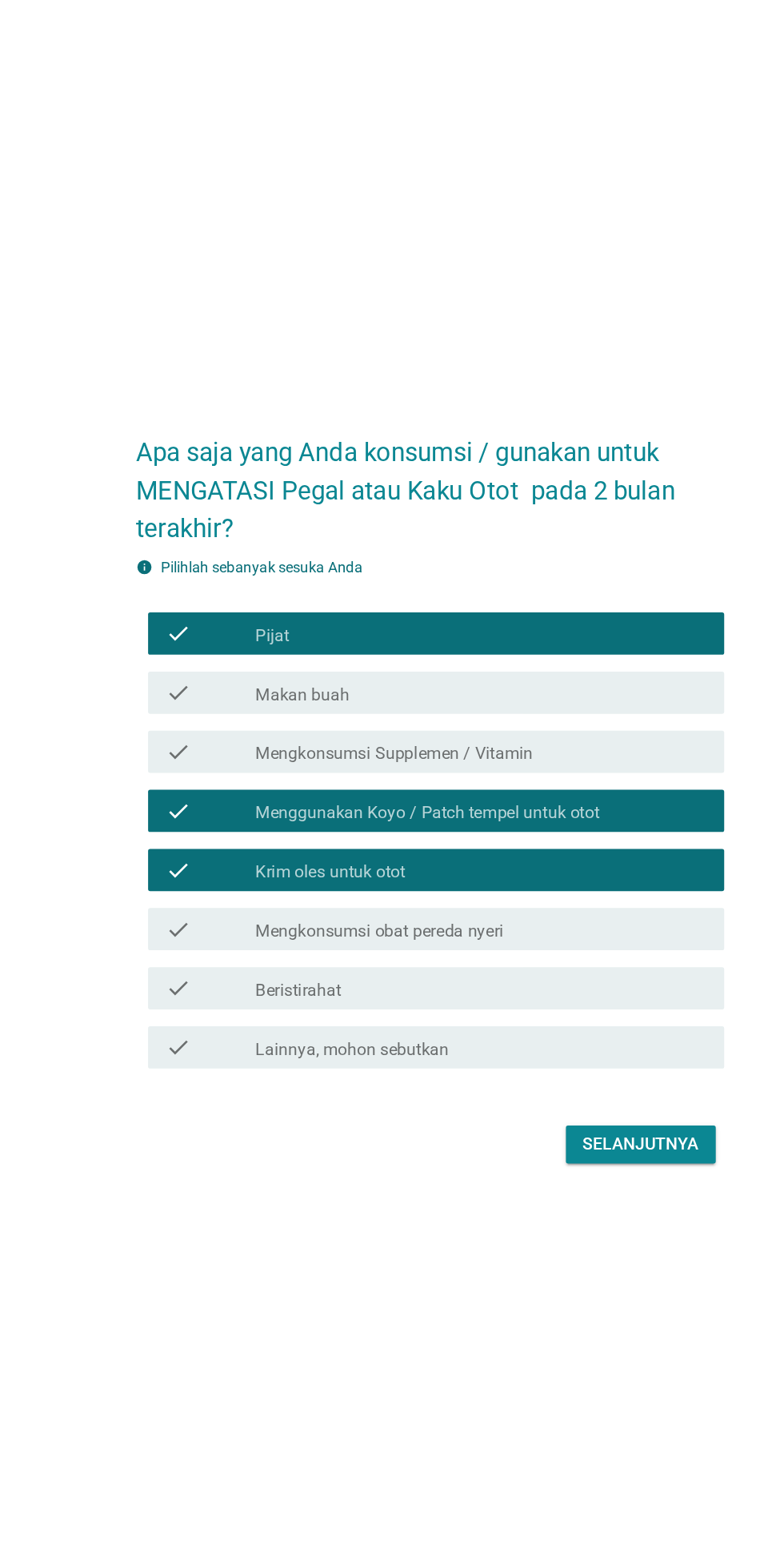
click at [192, 767] on div "check check_box_outline_blank Mengkonsumsi Supplemen / Vitamin" at bounding box center [396, 750] width 436 height 32
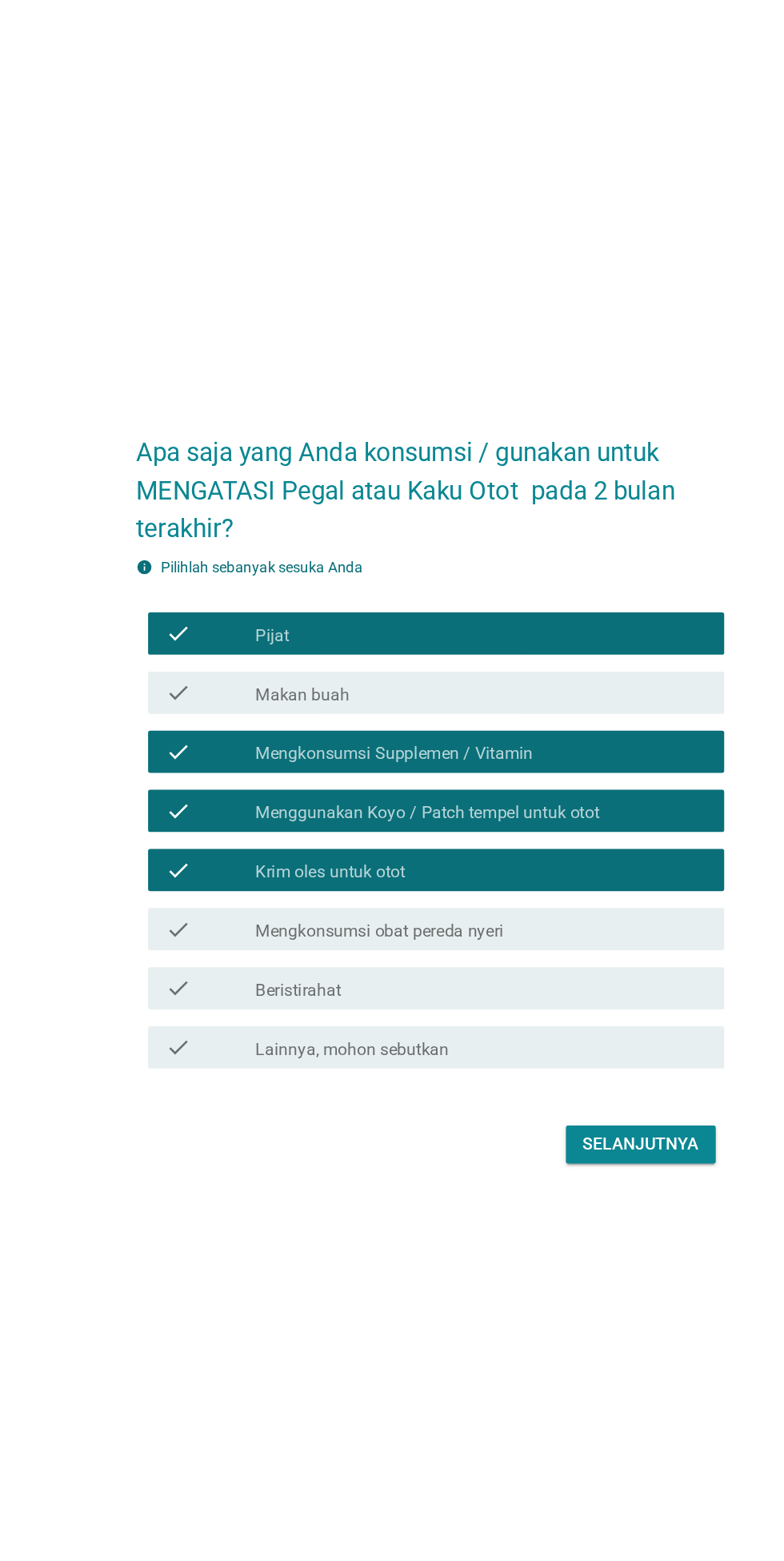
click at [191, 760] on icon "check" at bounding box center [200, 750] width 19 height 19
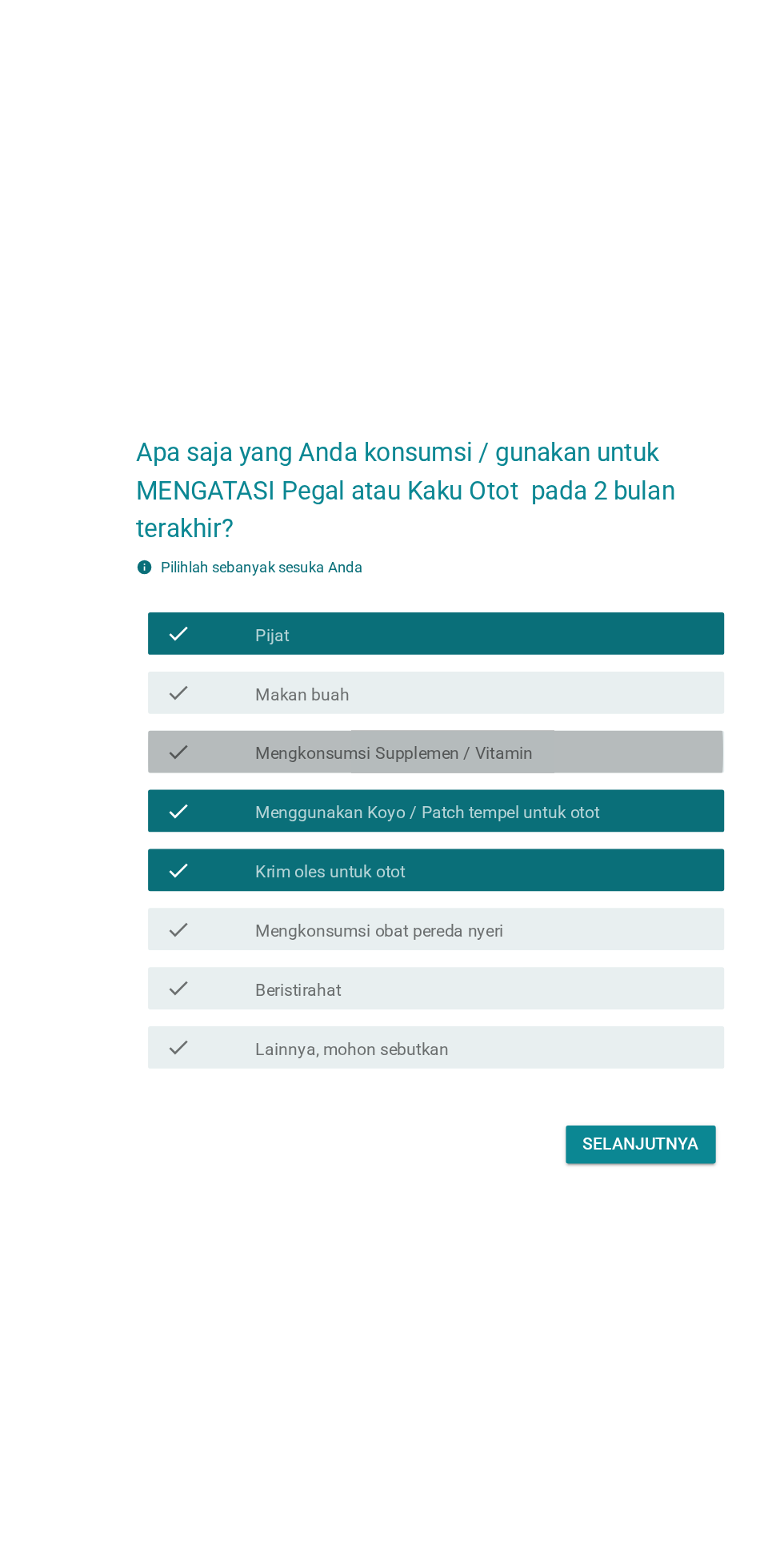
click at [196, 767] on div "check check_box_outline_blank Mengkonsumsi Supplemen / Vitamin" at bounding box center [396, 750] width 436 height 32
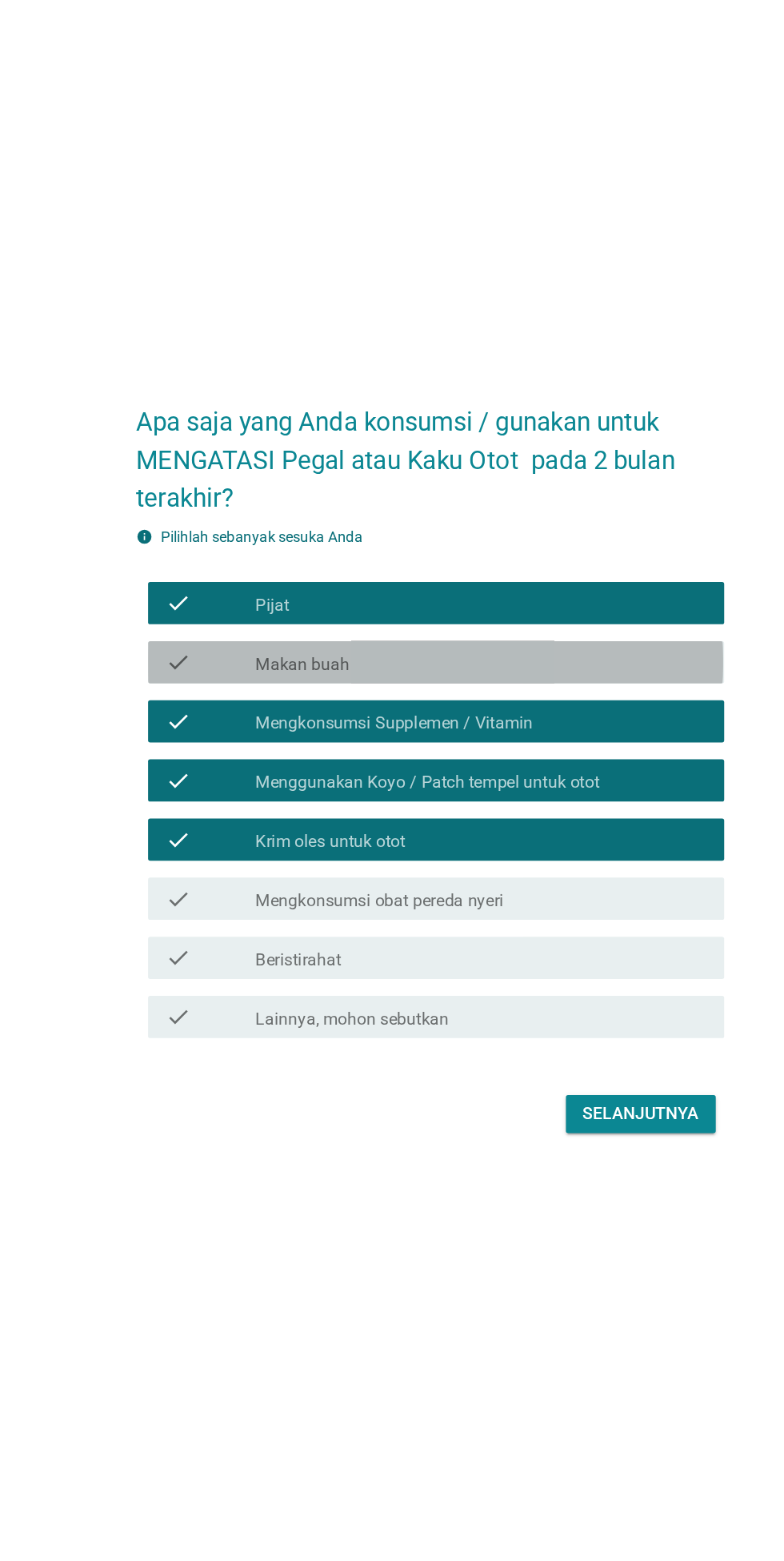
click at [564, 716] on div "check_box_outline_blank Makan buah" at bounding box center [431, 706] width 343 height 19
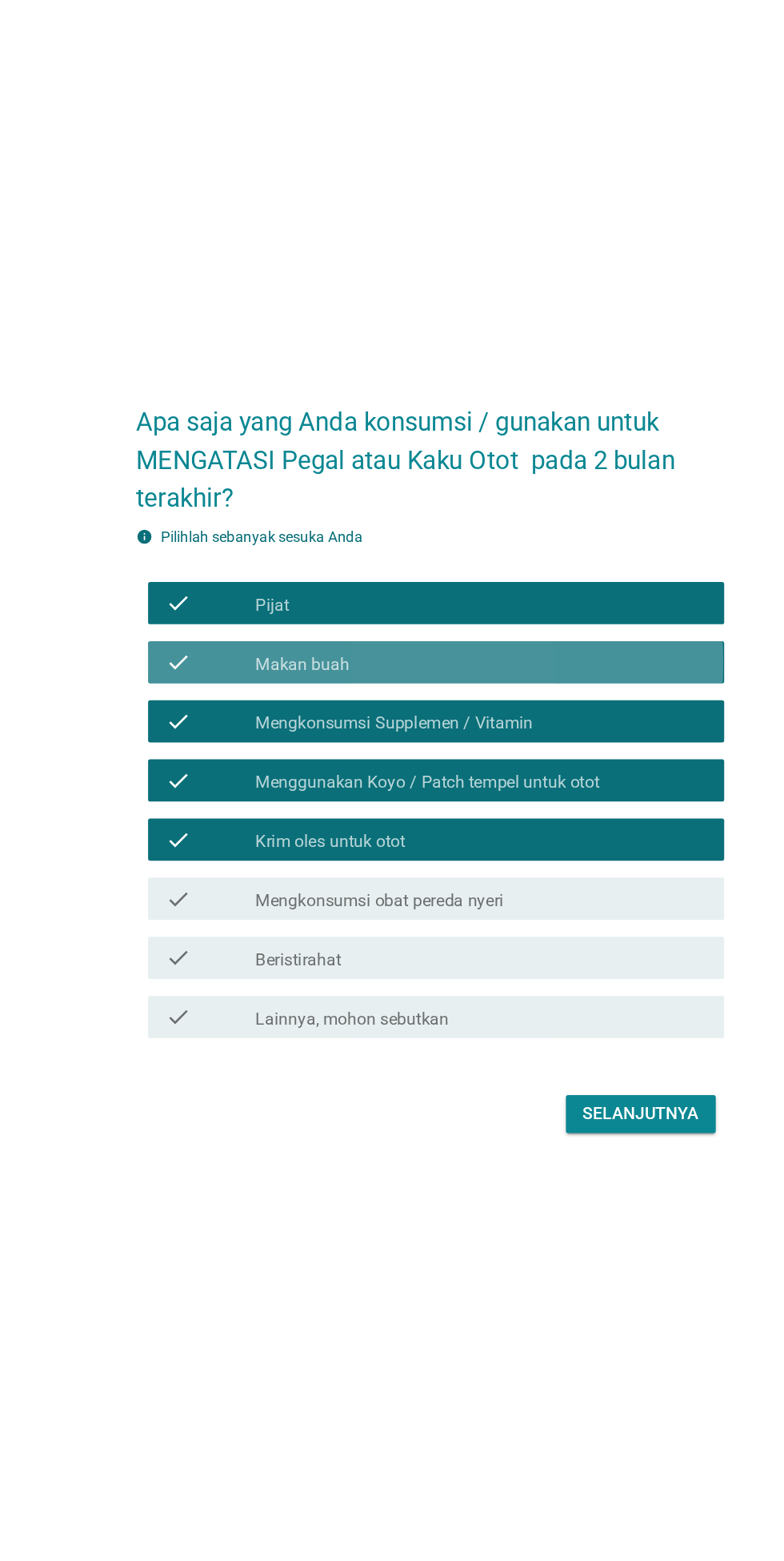
click at [559, 716] on div "check_box_outline_blank Makan buah" at bounding box center [431, 706] width 343 height 19
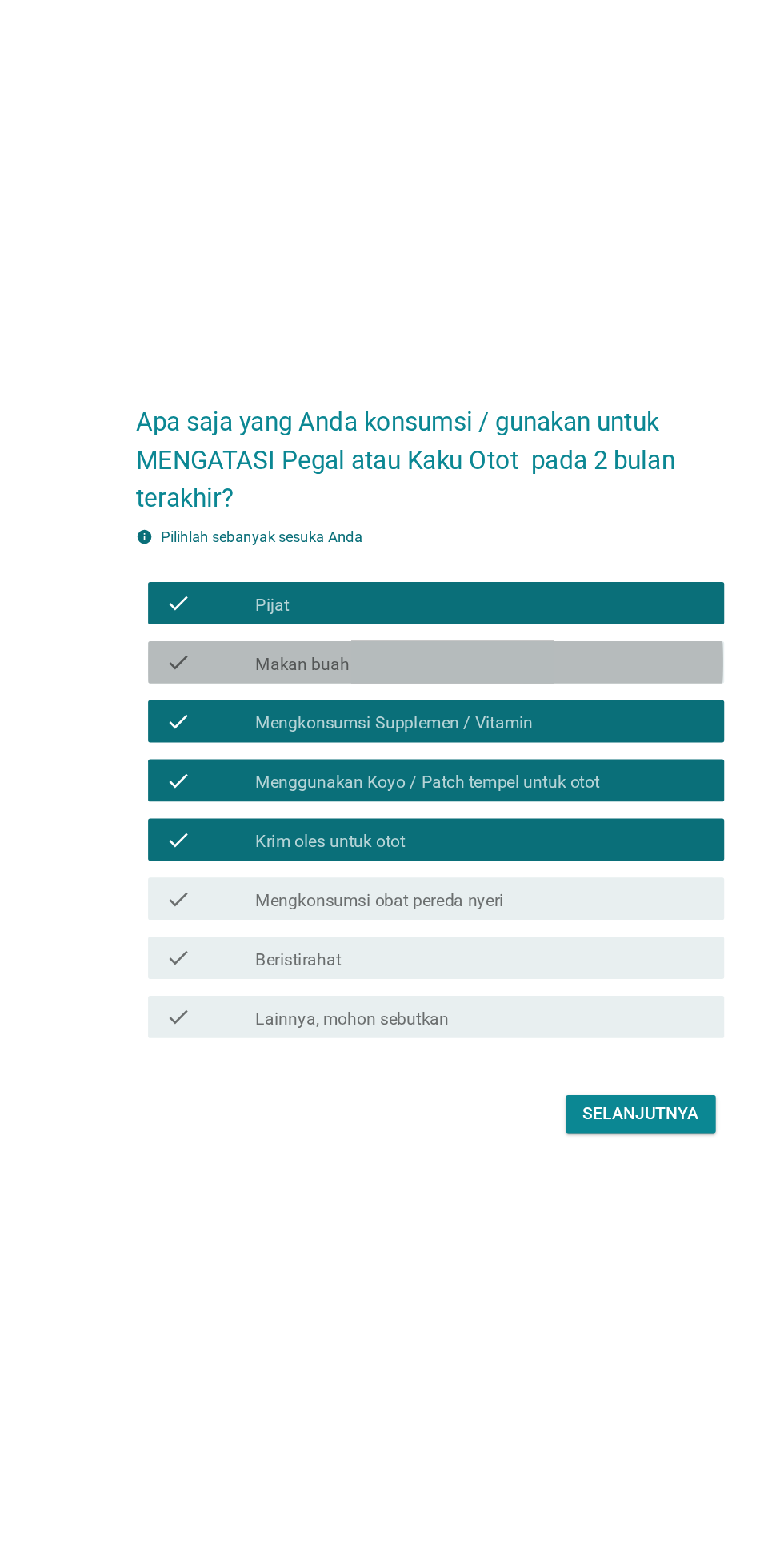
click at [560, 716] on div "check_box_outline_blank Makan buah" at bounding box center [431, 706] width 343 height 19
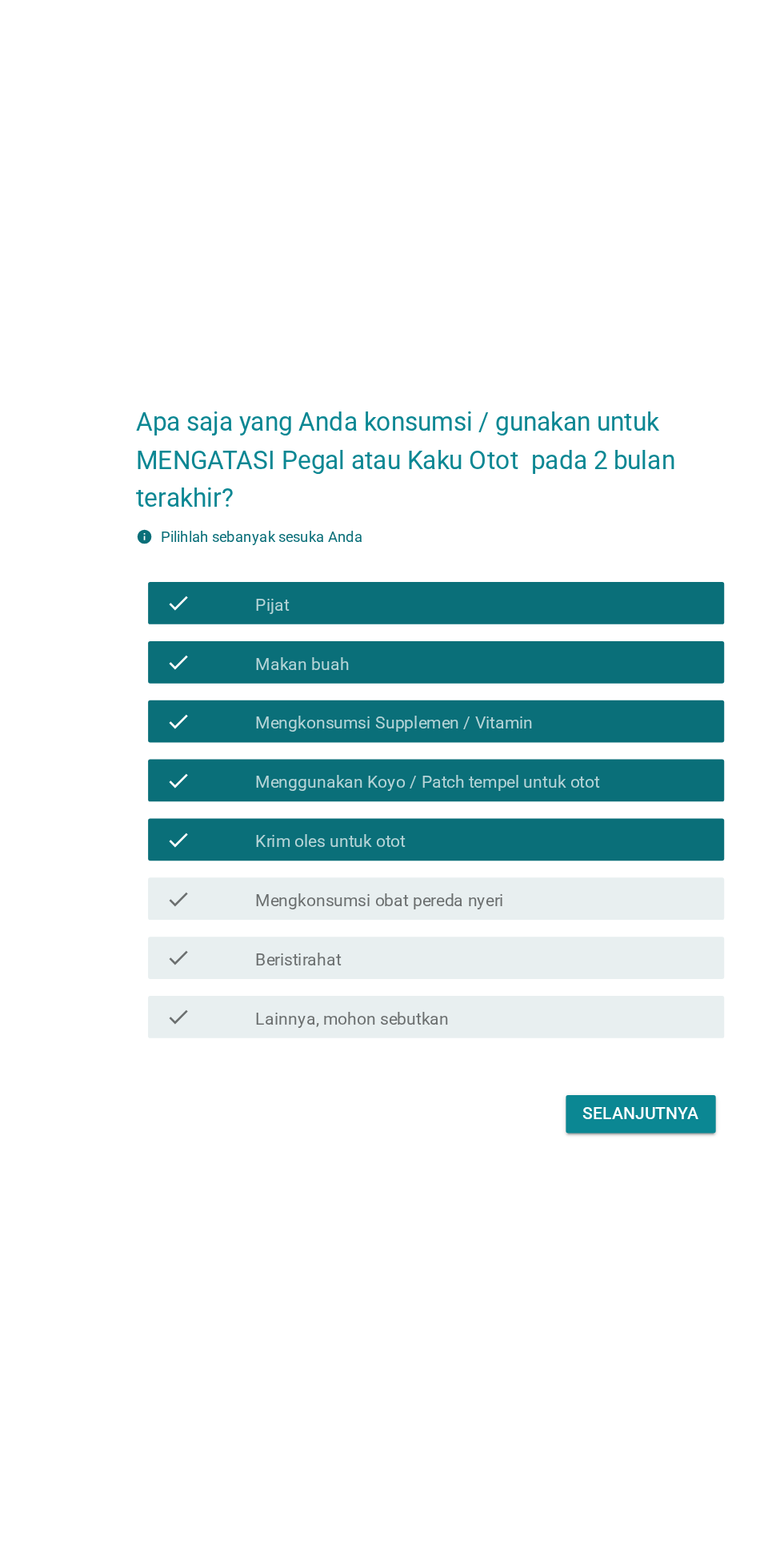
click at [504, 895] on div "check_box_outline_blank Mengkonsumsi obat pereda nyeri" at bounding box center [431, 885] width 343 height 19
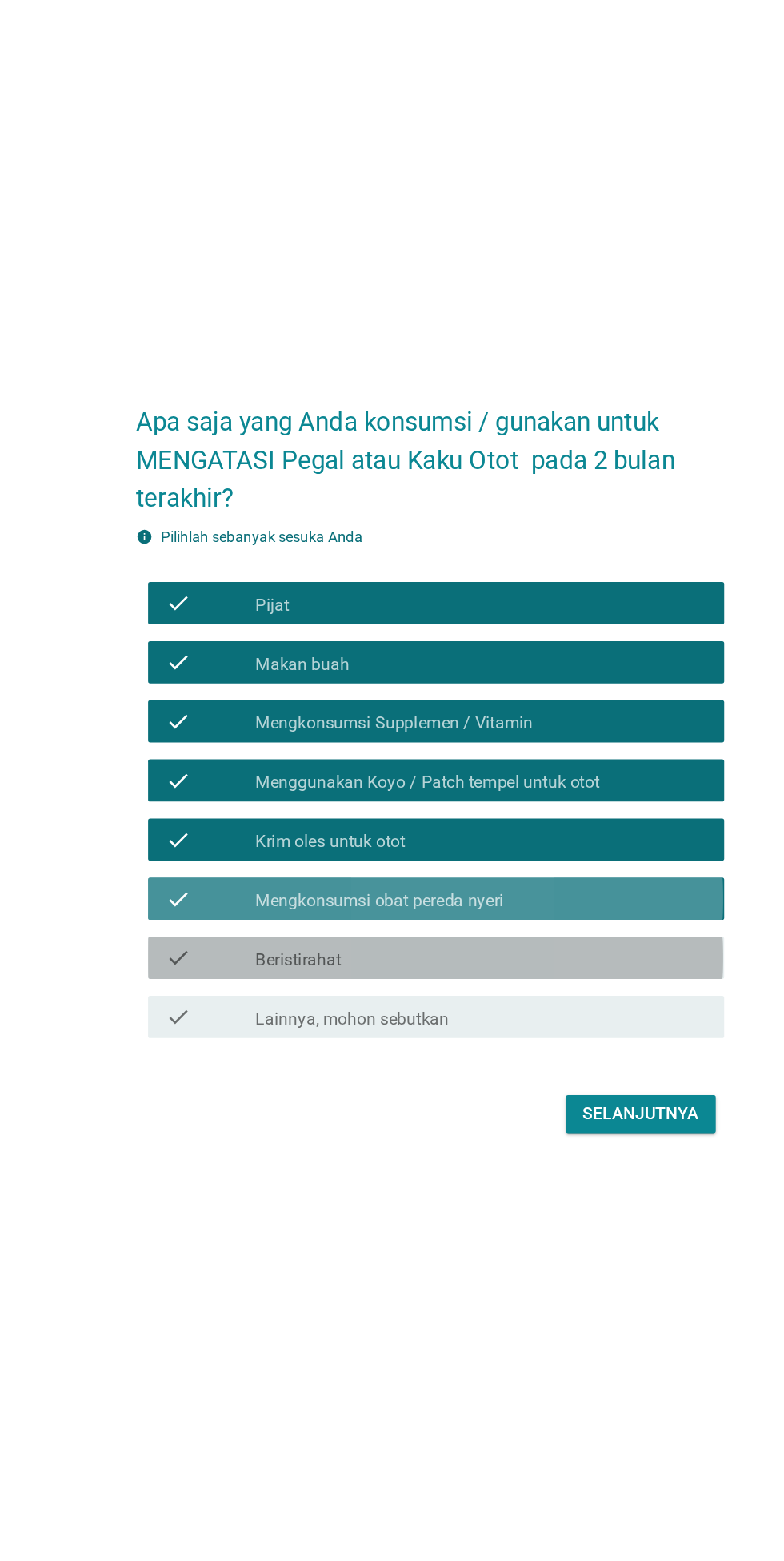
click at [503, 946] on div "check check_box_outline_blank Beristirahat" at bounding box center [396, 929] width 436 height 32
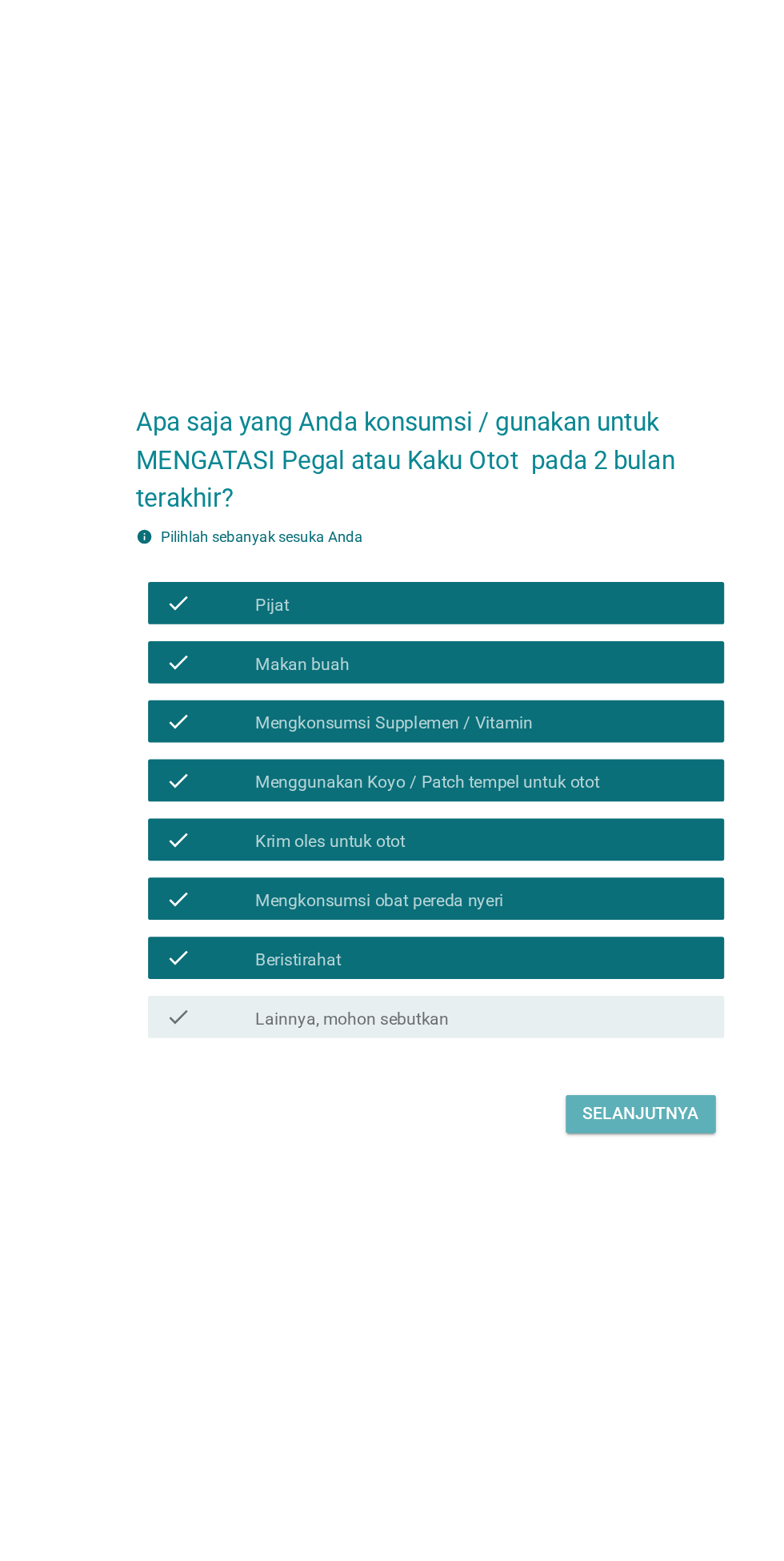
click at [597, 1063] on button "Selanjutnya" at bounding box center [552, 1049] width 113 height 29
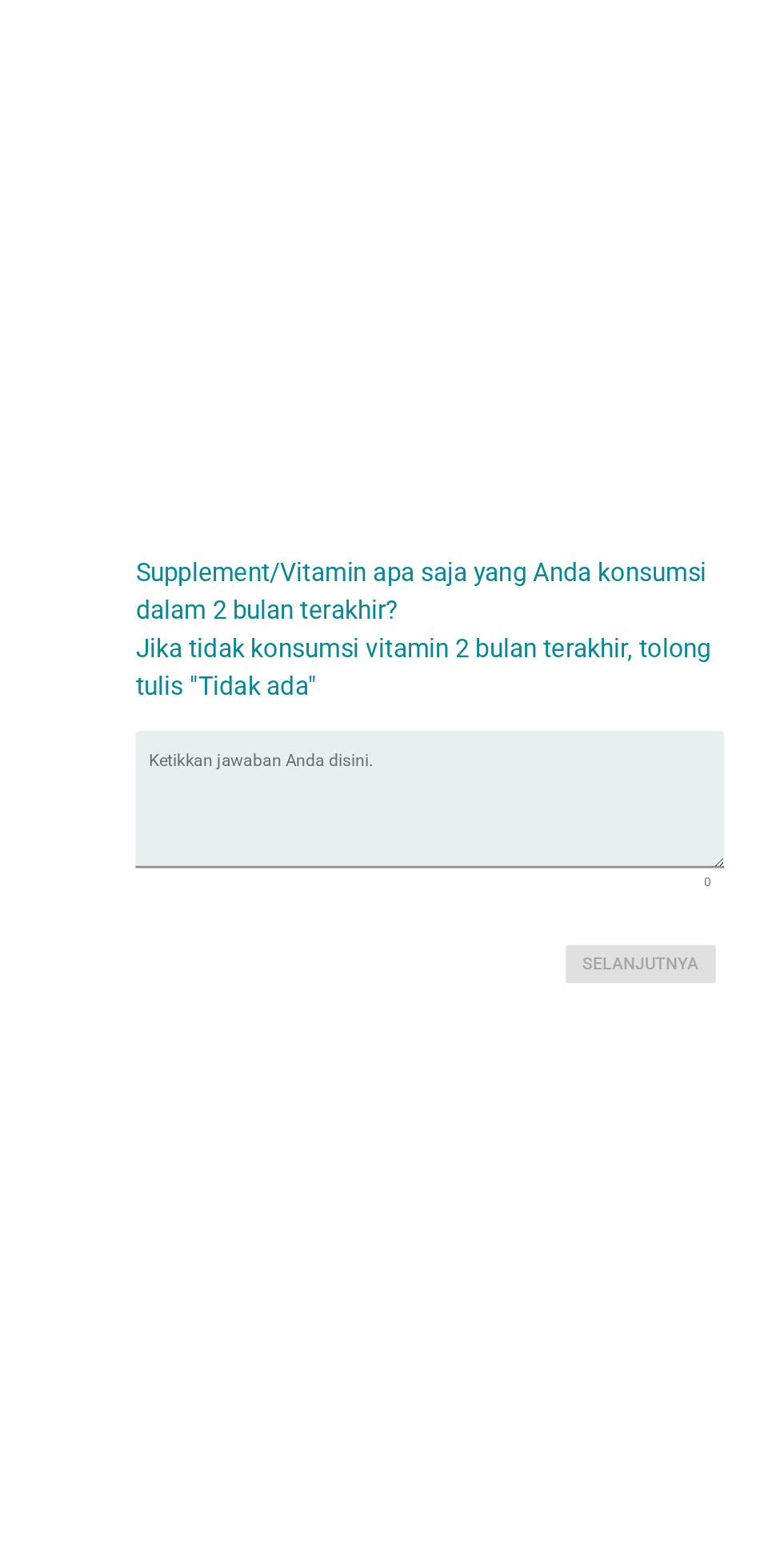
scroll to position [38, 0]
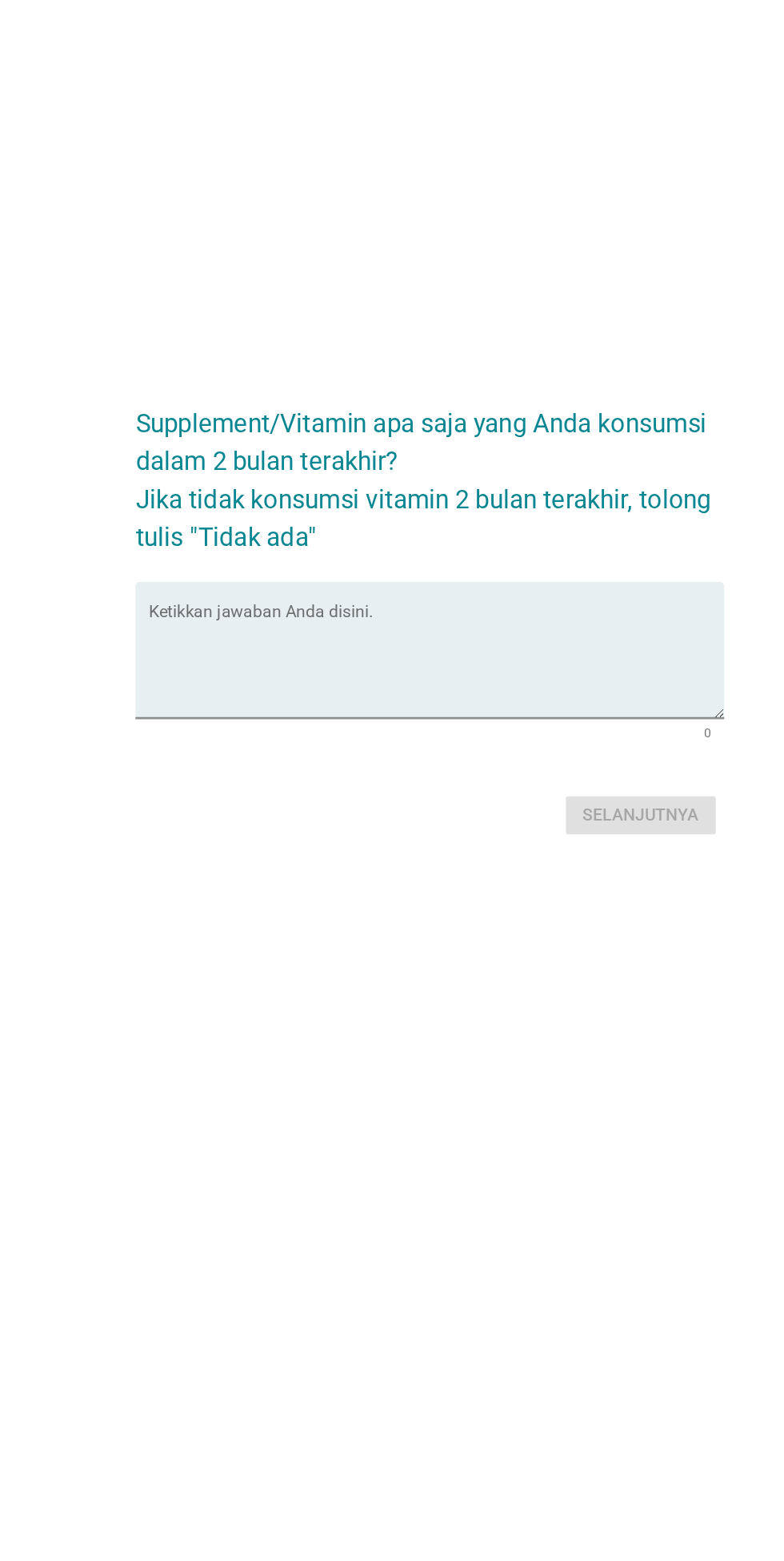
click at [473, 810] on textarea "Ketikkan jawaban Anda disini." at bounding box center [396, 780] width 436 height 84
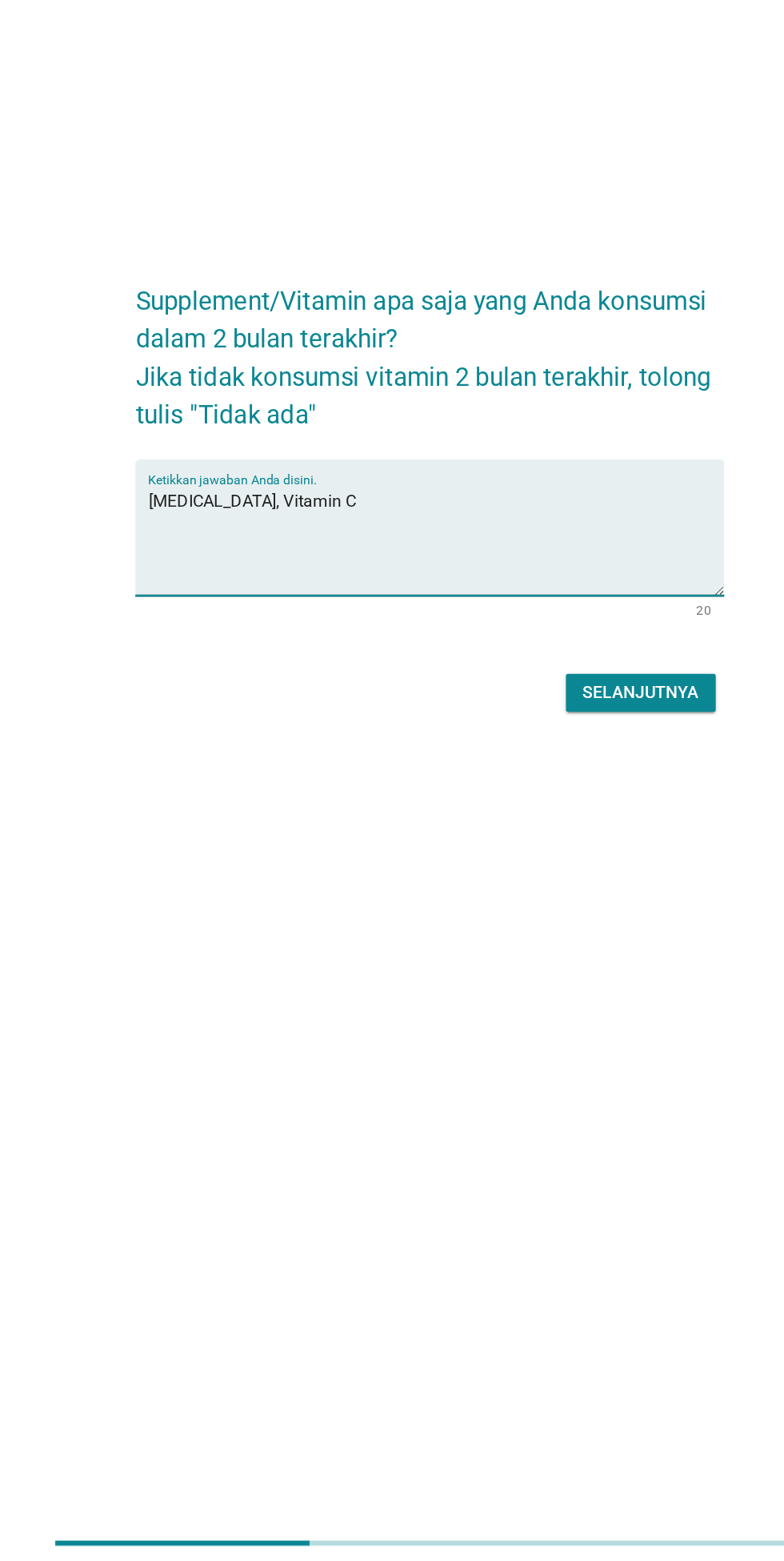
click at [239, 813] on textarea "[MEDICAL_DATA], Vitamin C" at bounding box center [396, 780] width 436 height 84
click at [313, 815] on textarea "[MEDICAL_DATA],Vitamin C" at bounding box center [396, 780] width 436 height 84
click at [296, 816] on textarea "[MEDICAL_DATA],Vitamin C, Magnesium" at bounding box center [396, 780] width 436 height 84
click at [406, 823] on textarea "[MEDICAL_DATA],Vitamin C,Magnesium" at bounding box center [396, 780] width 436 height 84
click at [377, 813] on textarea "[MEDICAL_DATA],Vitamin C,Magnesium,protein" at bounding box center [396, 780] width 436 height 84
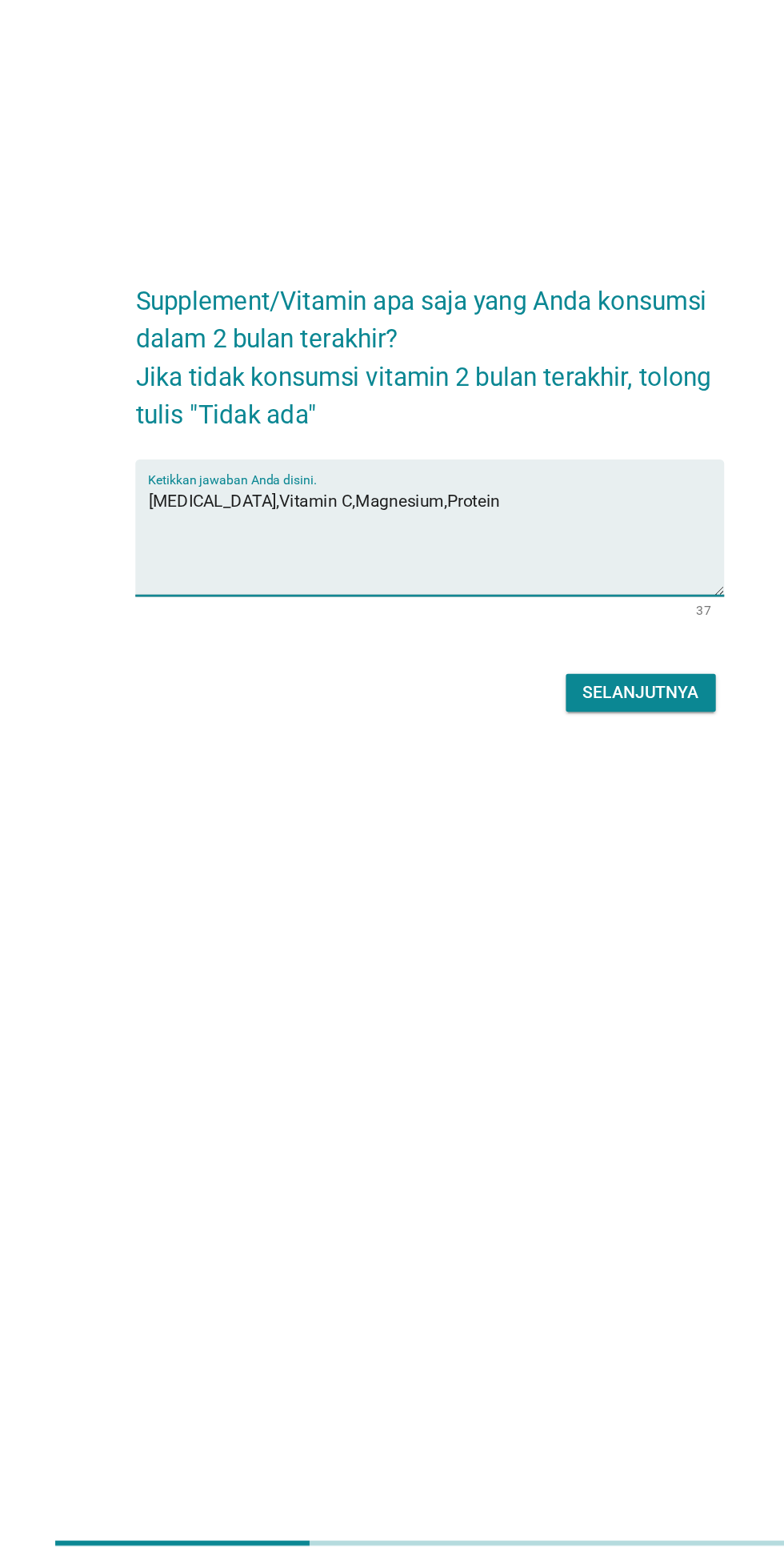
click at [417, 818] on textarea "[MEDICAL_DATA],Vitamin C,Magnesium,Protein" at bounding box center [396, 780] width 436 height 84
click at [286, 812] on textarea "[MEDICAL_DATA],Vitamin C,Magnesium,Protein,Omega-3" at bounding box center [396, 780] width 436 height 84
type textarea "Vitamin B12,[MEDICAL_DATA],Vitamin C,Magnesium,Protein,Omega-3"
click at [96, 865] on div "Supplement/Vitamin apa saja yang Anda konsumsi dalam 2 bulan terakhir? Jika tid…" at bounding box center [392, 742] width 707 height 372
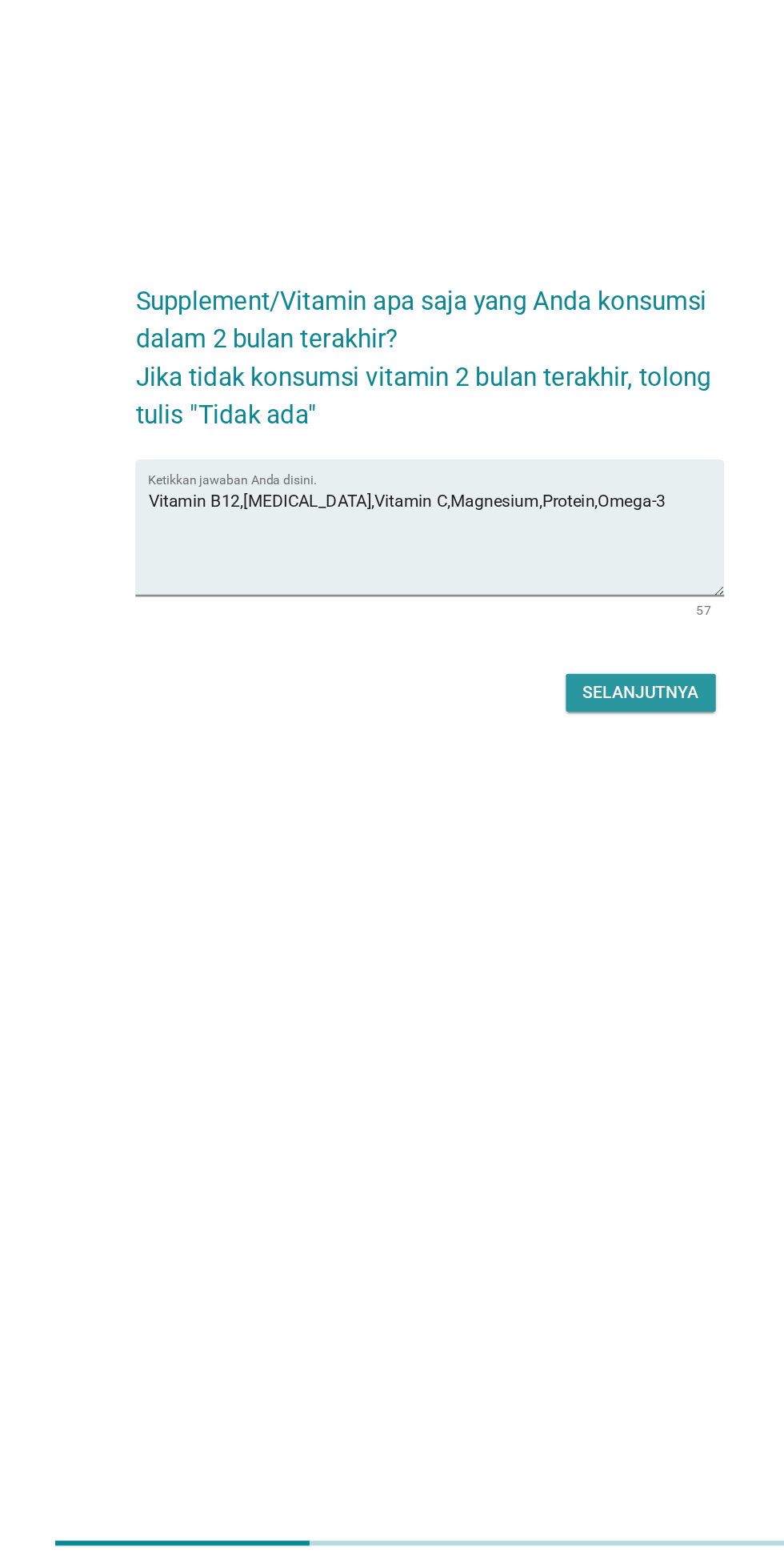
click at [567, 906] on div "Selanjutnya" at bounding box center [552, 896] width 88 height 19
